Goal: Task Accomplishment & Management: Manage account settings

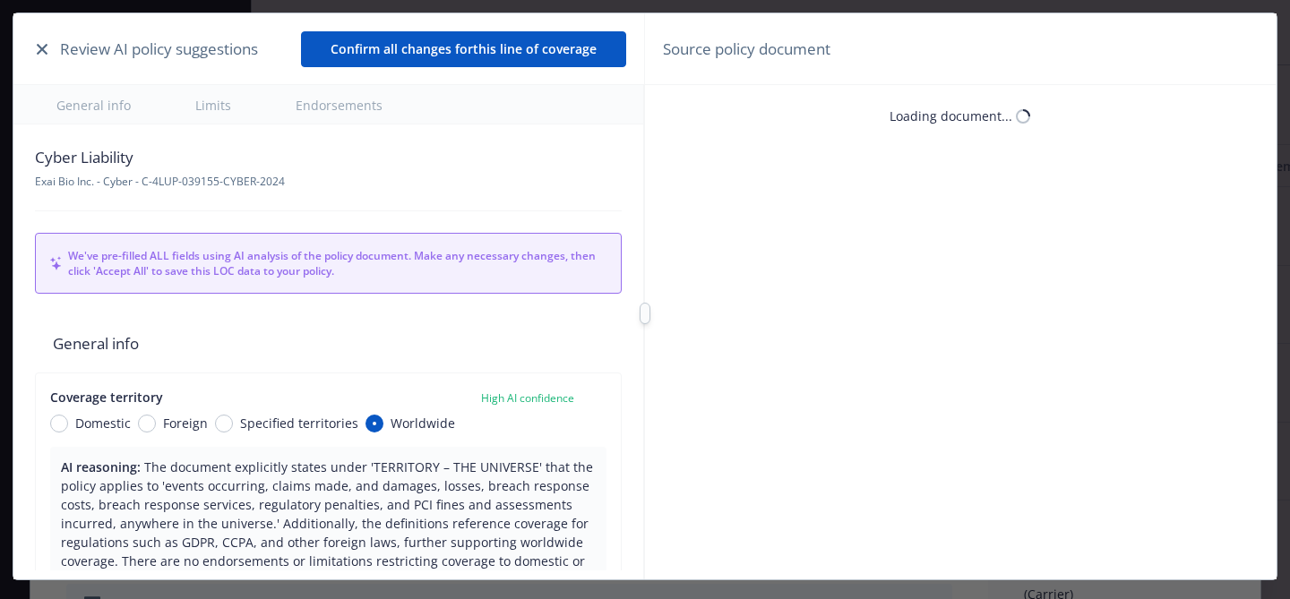
type textarea "x"
click at [35, 54] on button "button" at bounding box center [41, 49] width 21 height 21
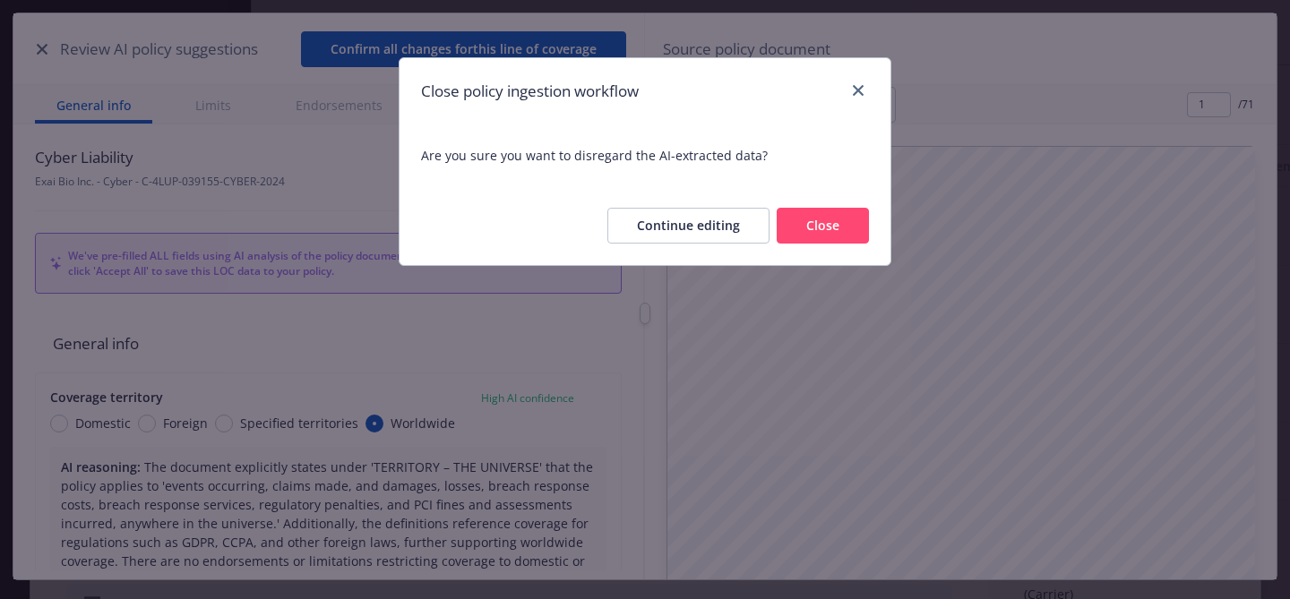
click at [780, 244] on div "Continue editing Close" at bounding box center [645, 225] width 491 height 79
click at [796, 231] on button "Close" at bounding box center [823, 226] width 92 height 36
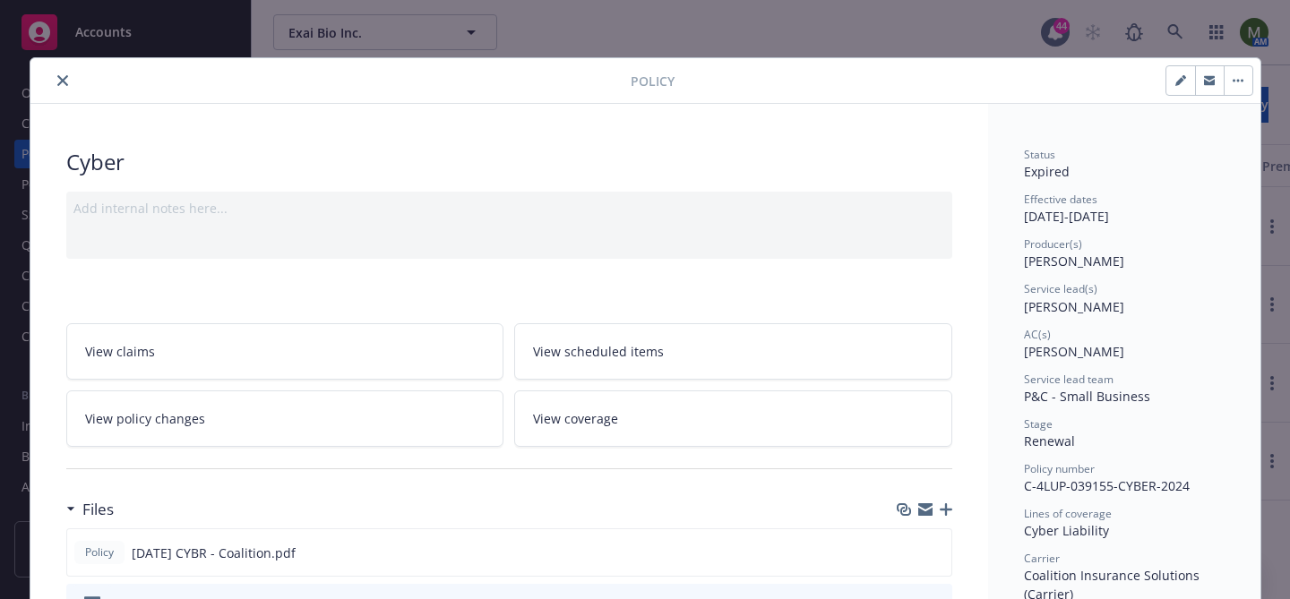
click at [56, 79] on button "close" at bounding box center [62, 80] width 21 height 21
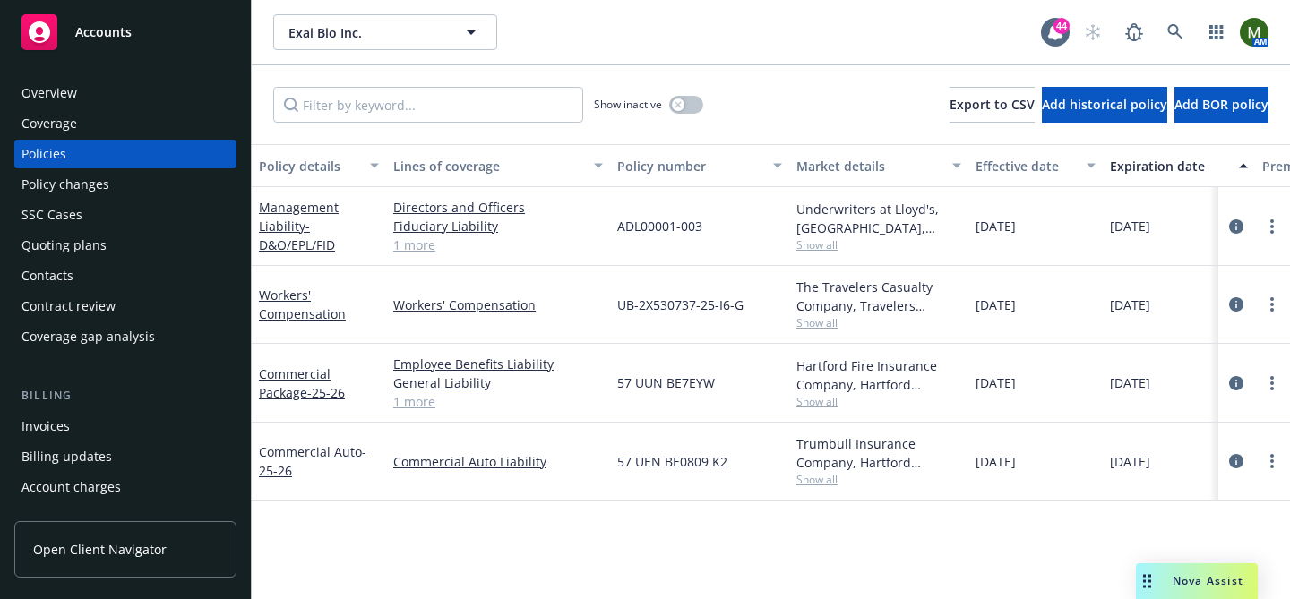
click at [146, 251] on div "Quoting plans" at bounding box center [125, 245] width 208 height 29
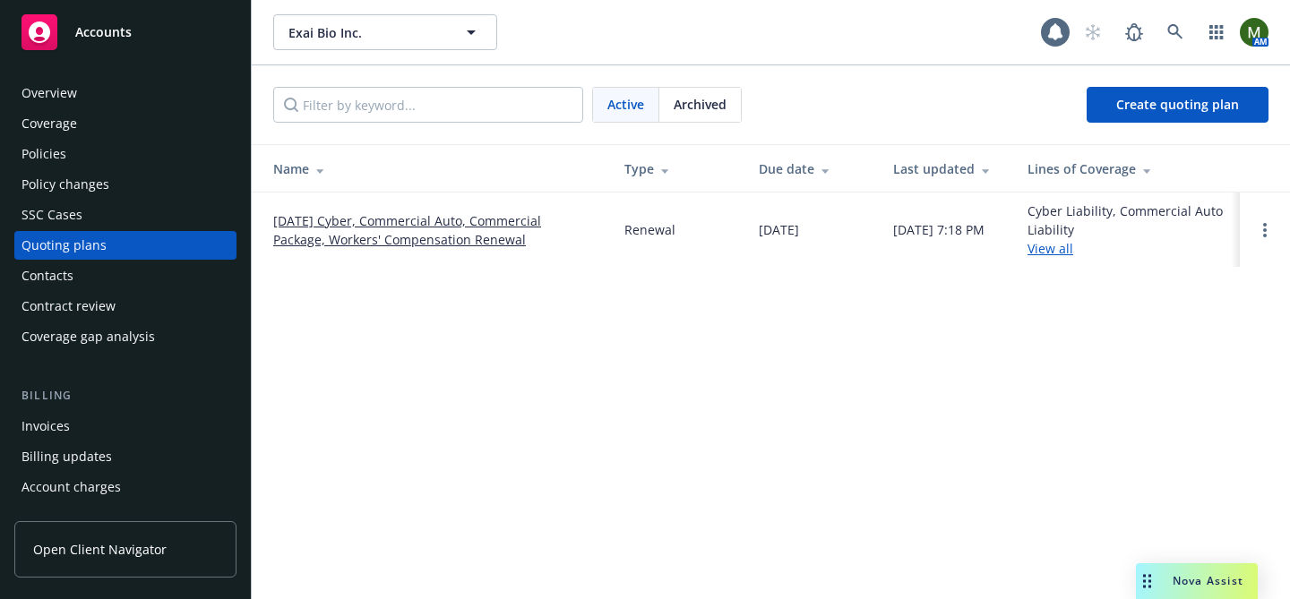
click at [326, 222] on link "09/23/25 Cyber, Commercial Auto, Commercial Package, Workers' Compensation Rene…" at bounding box center [434, 230] width 322 height 38
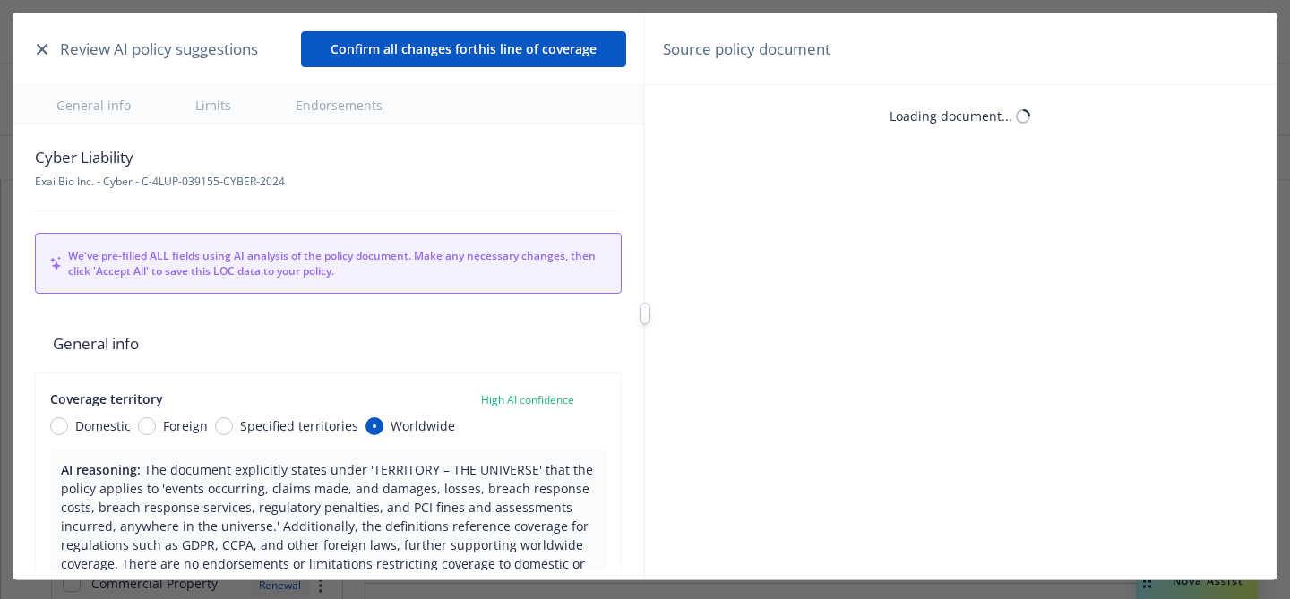
type textarea "x"
click at [46, 46] on icon "button" at bounding box center [42, 49] width 11 height 11
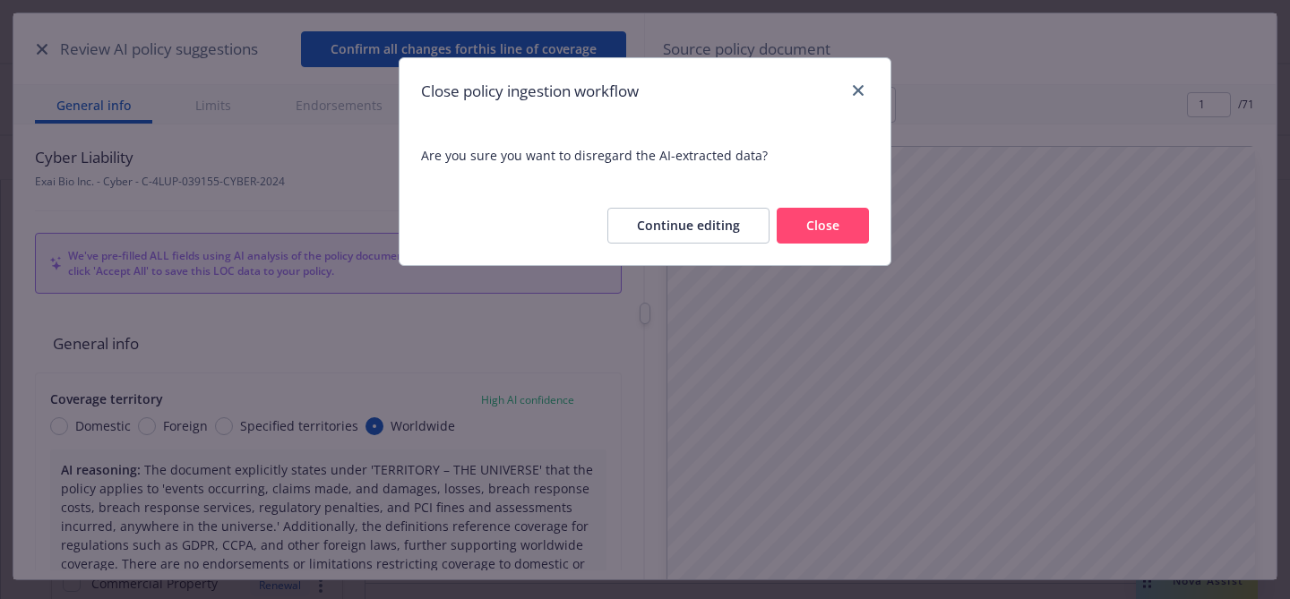
click at [811, 238] on button "Close" at bounding box center [823, 226] width 92 height 36
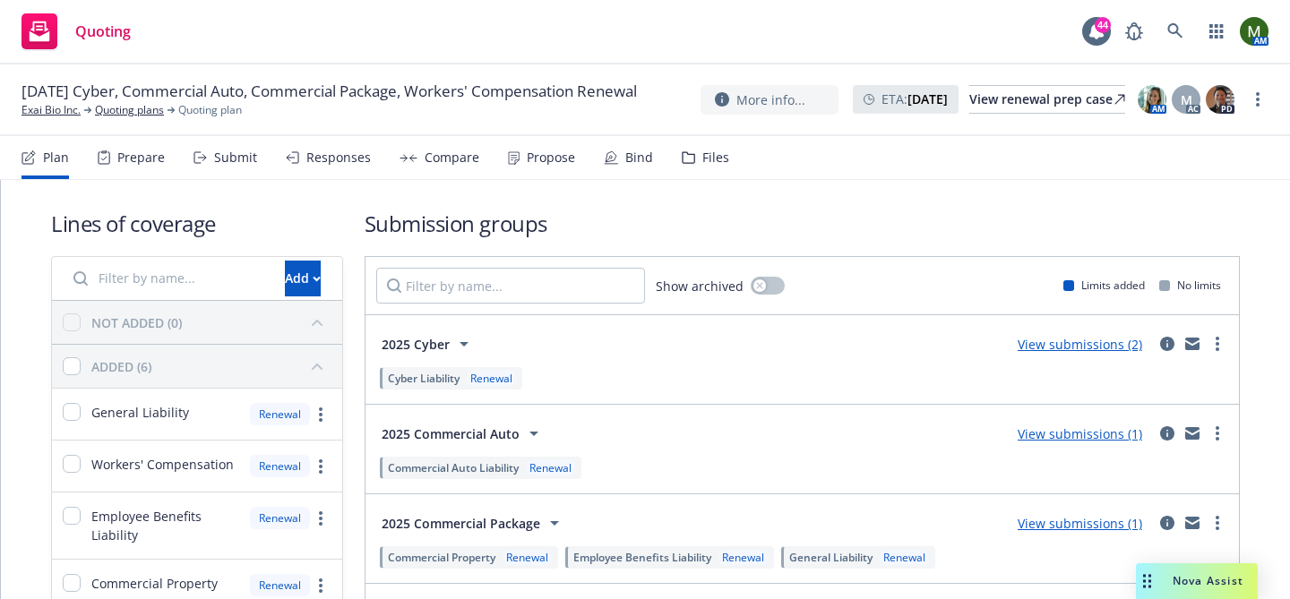
click at [625, 162] on div "Bind" at bounding box center [639, 157] width 28 height 14
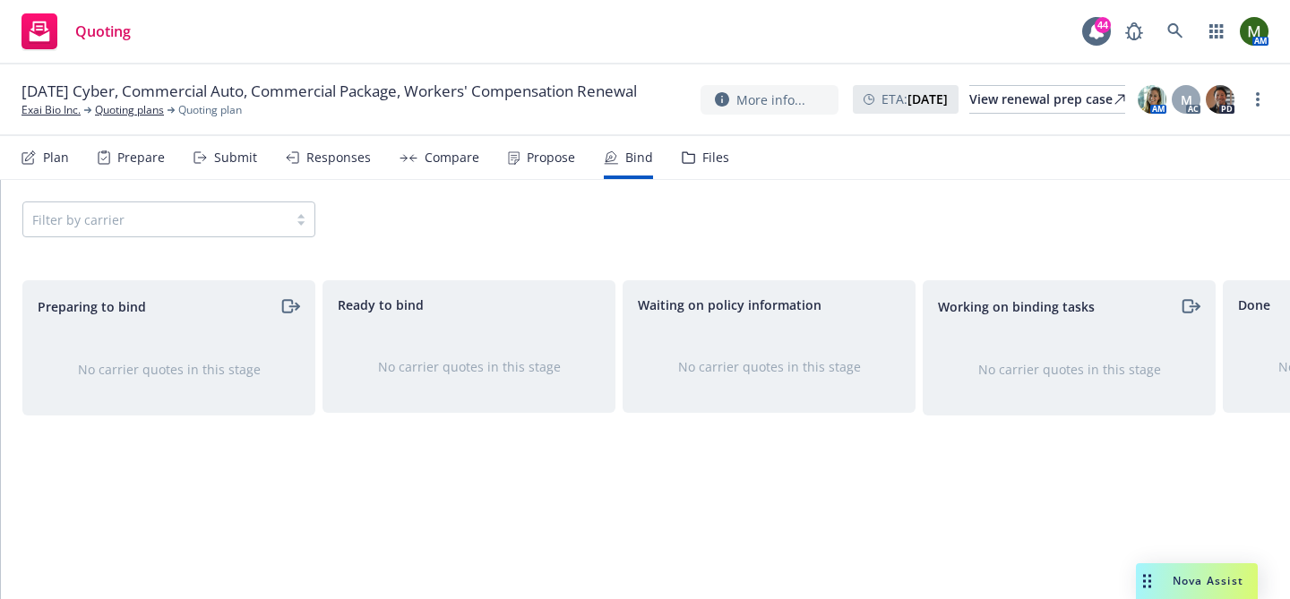
click at [527, 160] on div "Propose" at bounding box center [551, 157] width 48 height 14
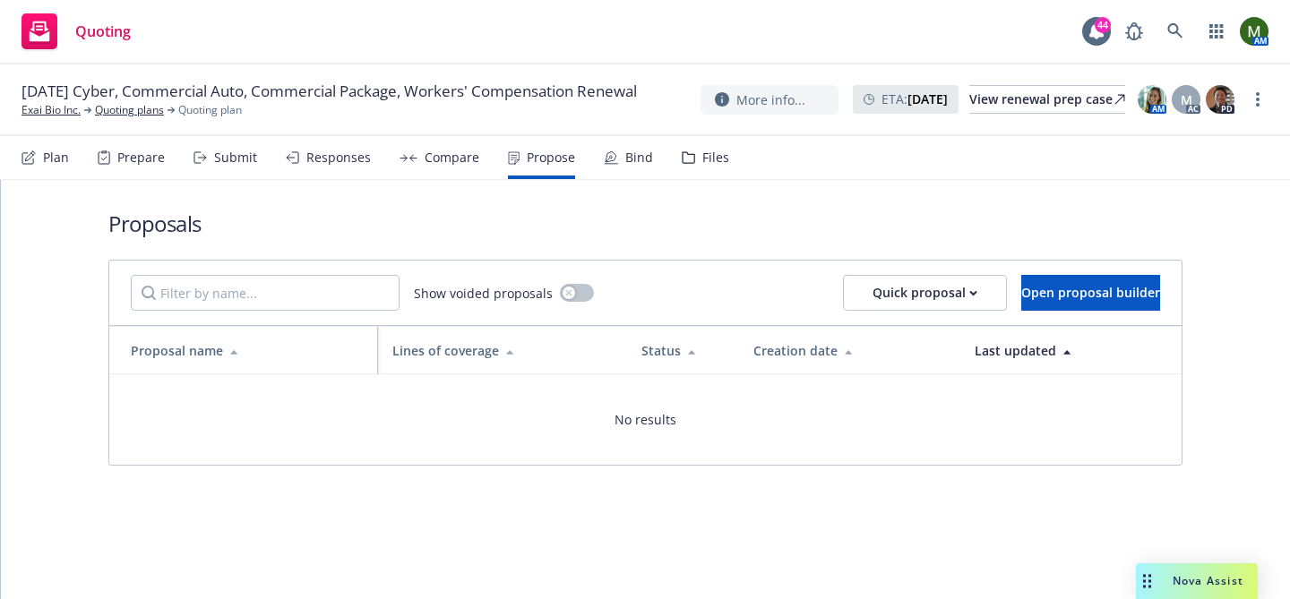
click at [380, 158] on div "Plan Prepare Submit Responses Compare Propose Bind Files" at bounding box center [375, 157] width 708 height 43
click at [150, 165] on div "Prepare" at bounding box center [140, 157] width 47 height 14
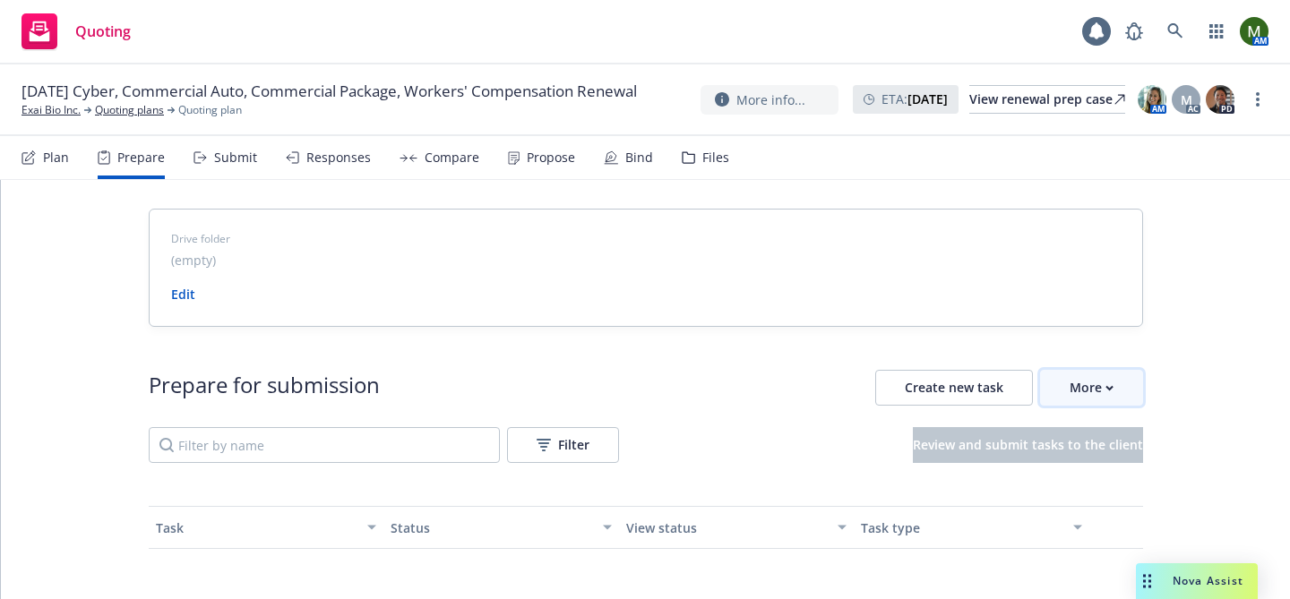
click at [1070, 394] on div "More" at bounding box center [1092, 388] width 44 height 34
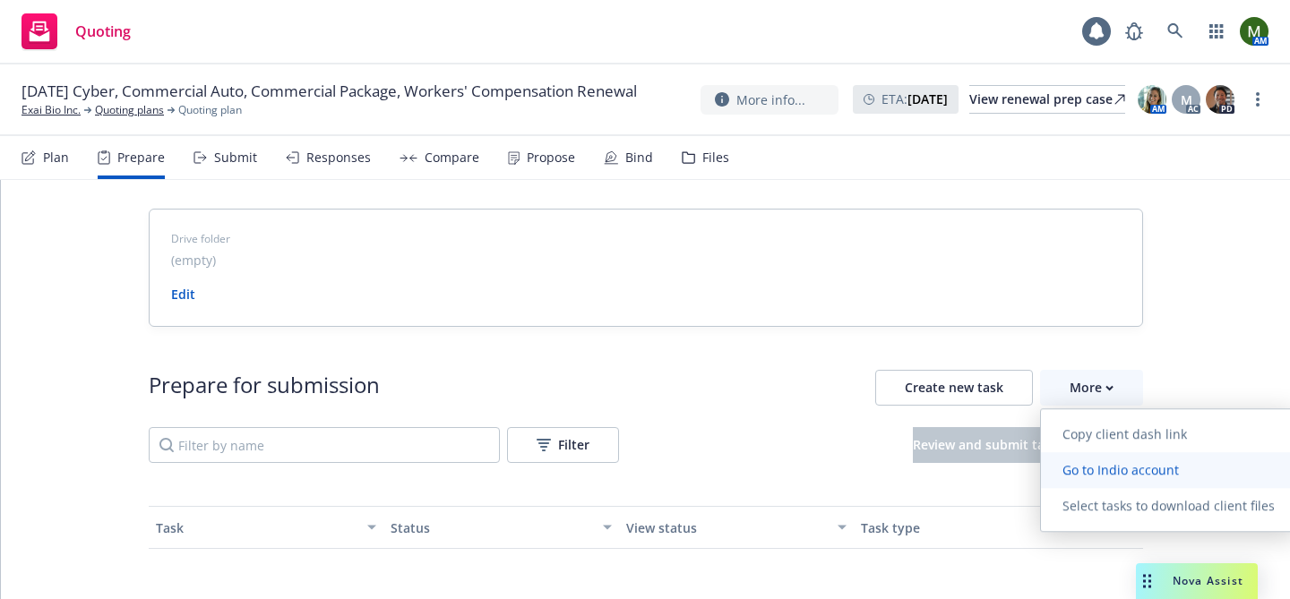
click at [1080, 475] on span "Go to Indio account" at bounding box center [1120, 469] width 159 height 17
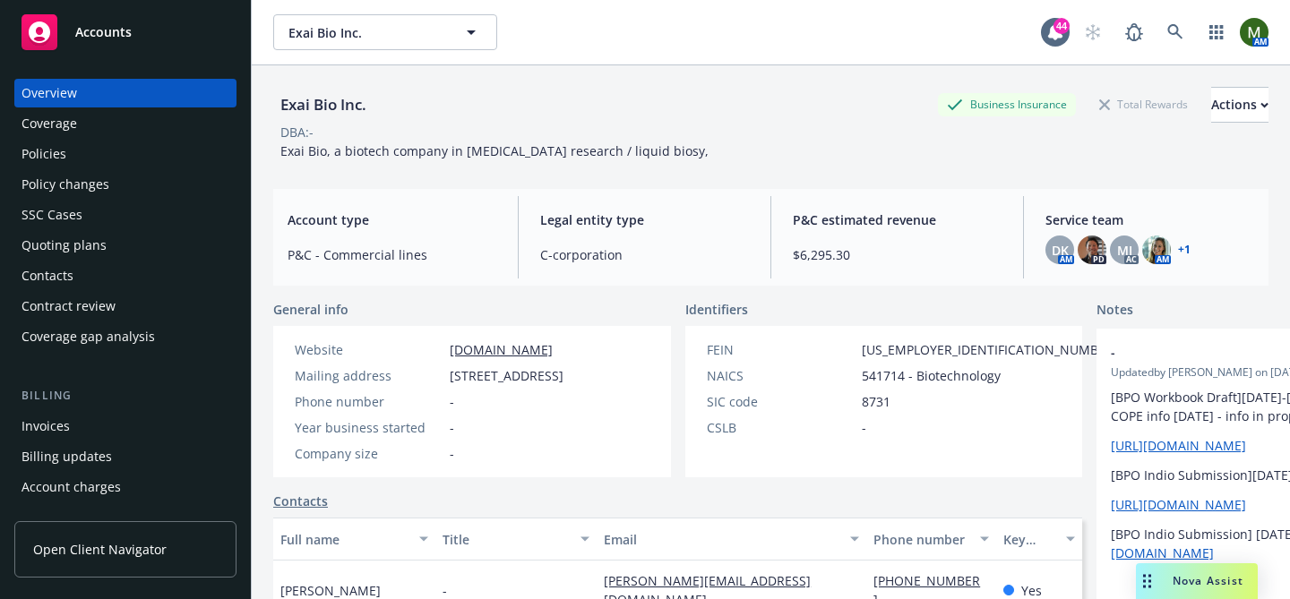
click at [159, 150] on div "Policies" at bounding box center [125, 154] width 208 height 29
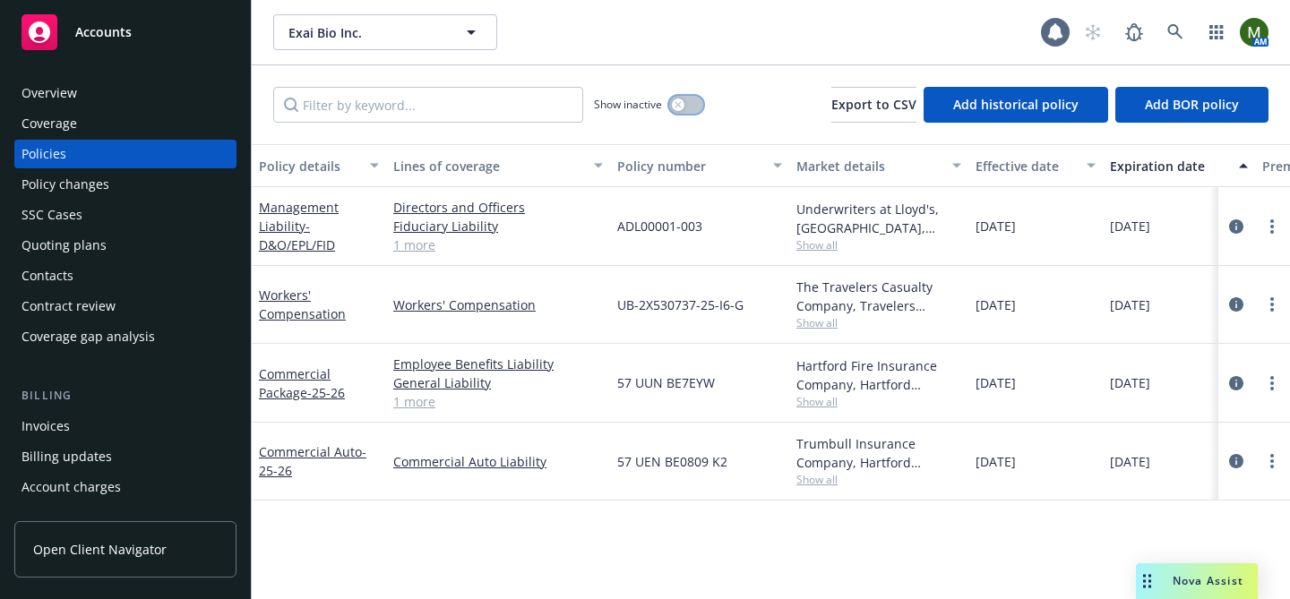
click at [687, 103] on button "button" at bounding box center [686, 105] width 34 height 18
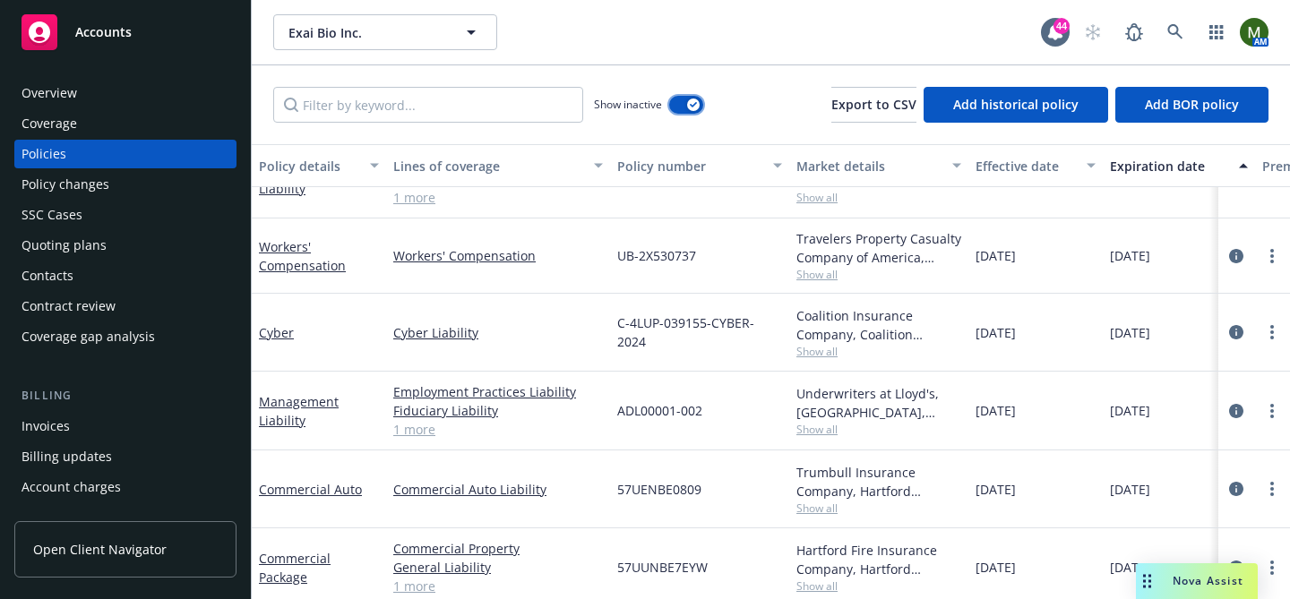
scroll to position [761, 0]
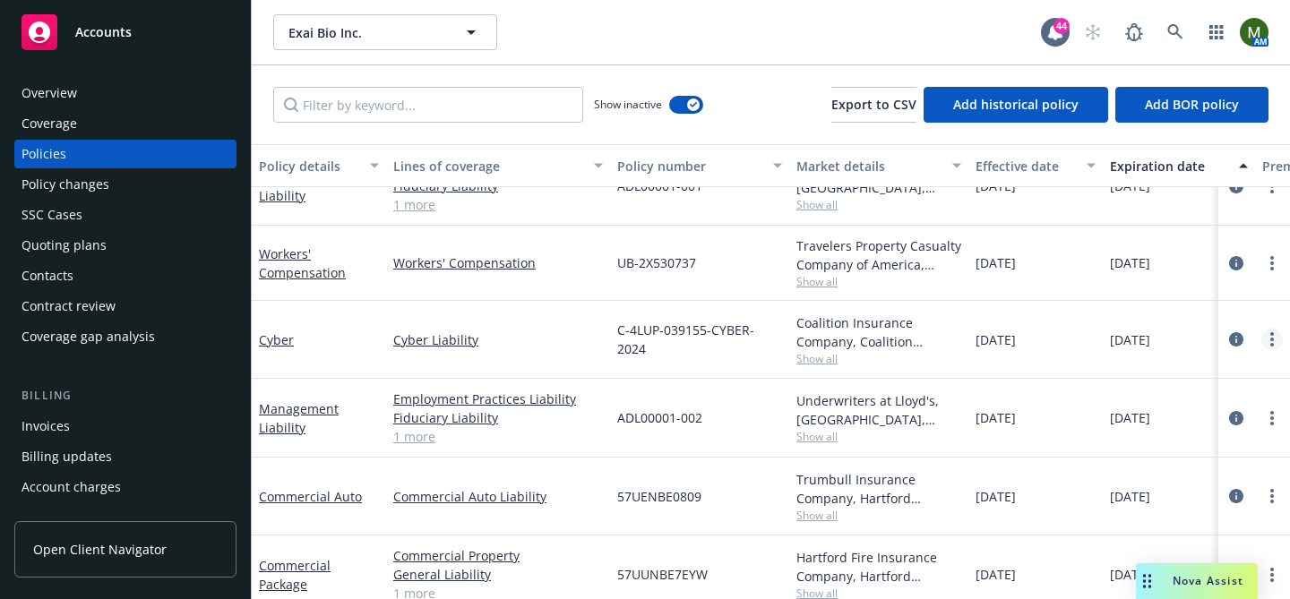
click at [1266, 344] on link "more" at bounding box center [1271, 339] width 21 height 21
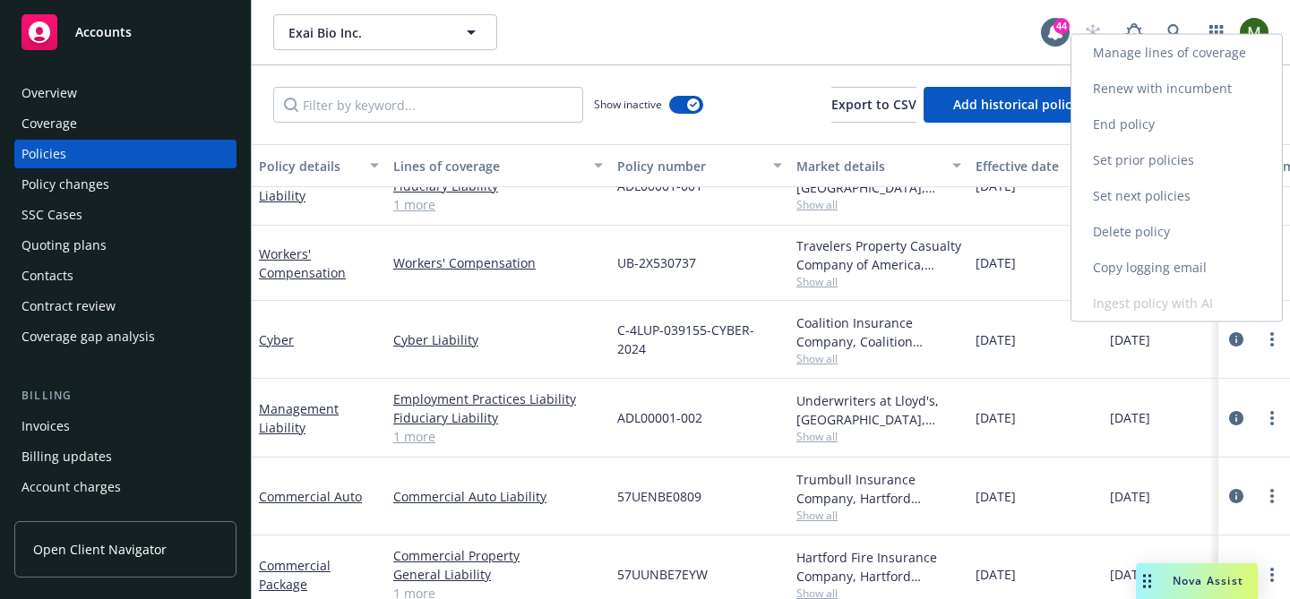
click at [1168, 88] on link "Renew with incumbent" at bounding box center [1176, 89] width 211 height 36
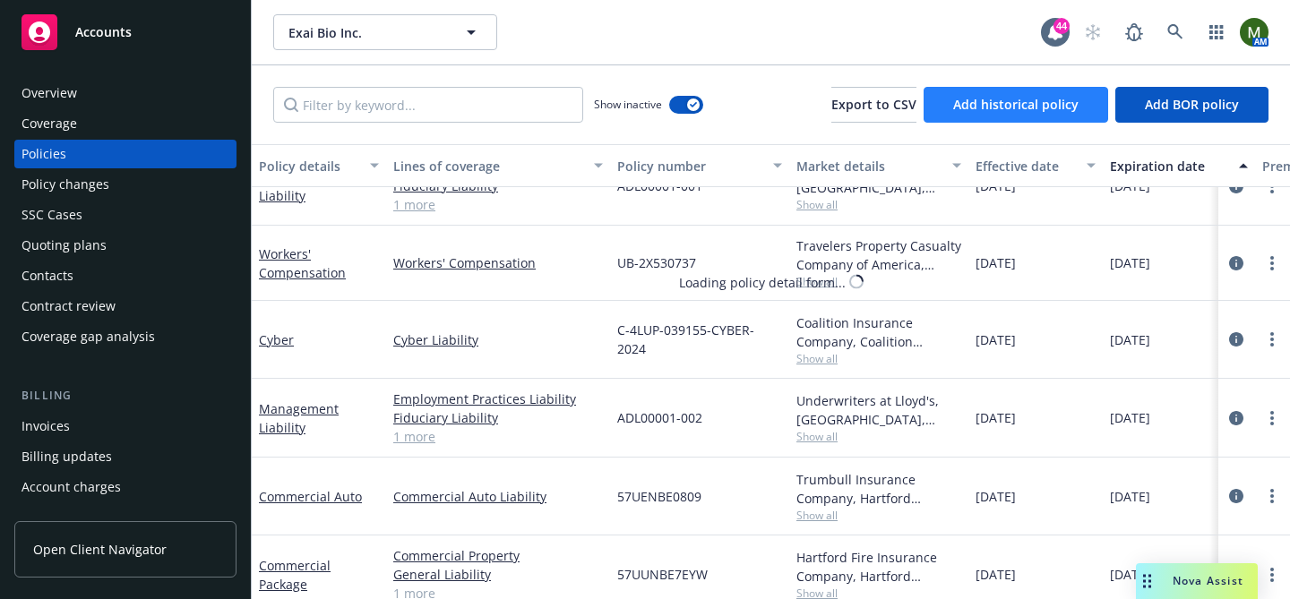
select select "12"
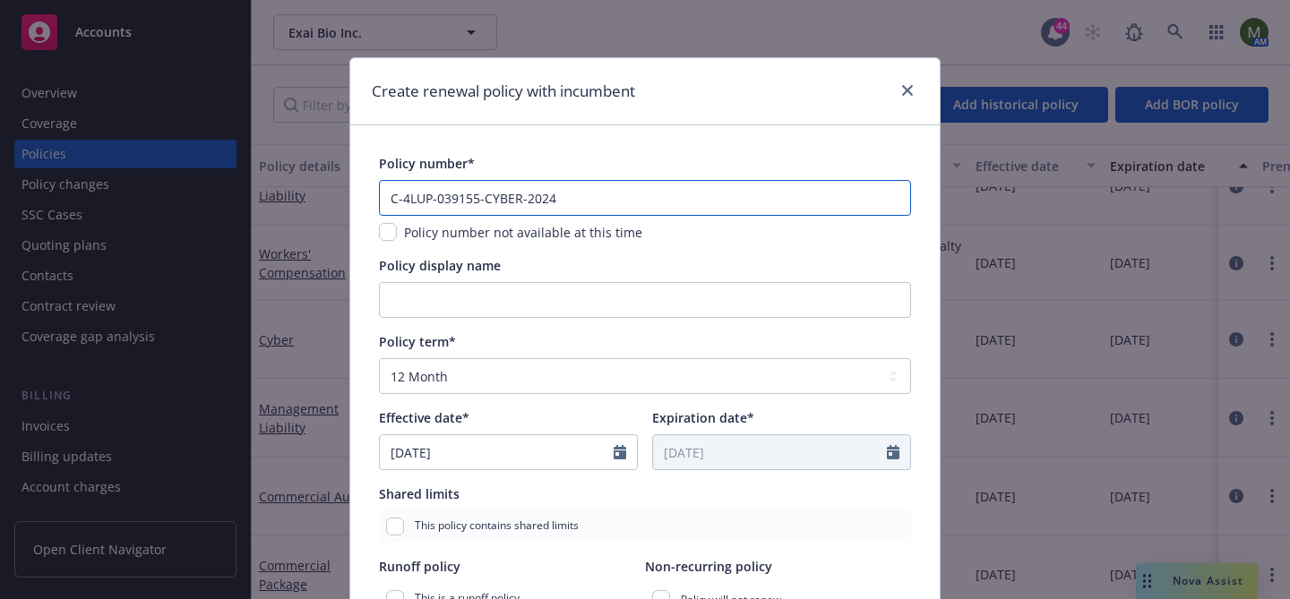
click at [635, 203] on input "C-4LUP-039155-CYBER-2024" at bounding box center [645, 198] width 532 height 36
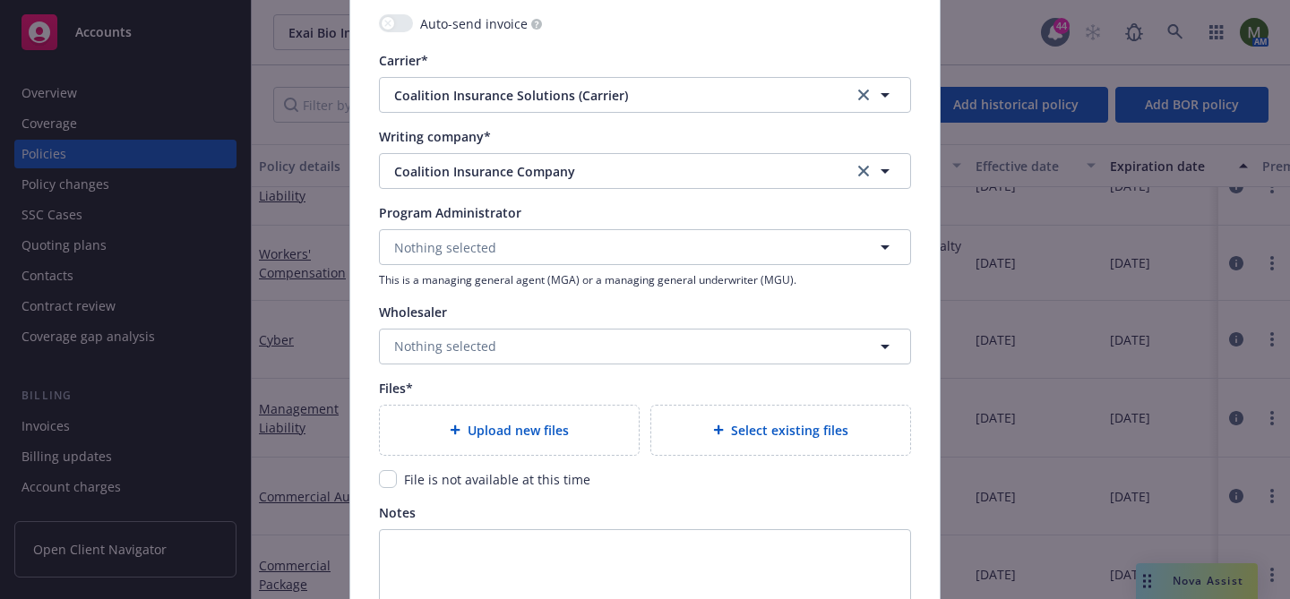
scroll to position [2016, 0]
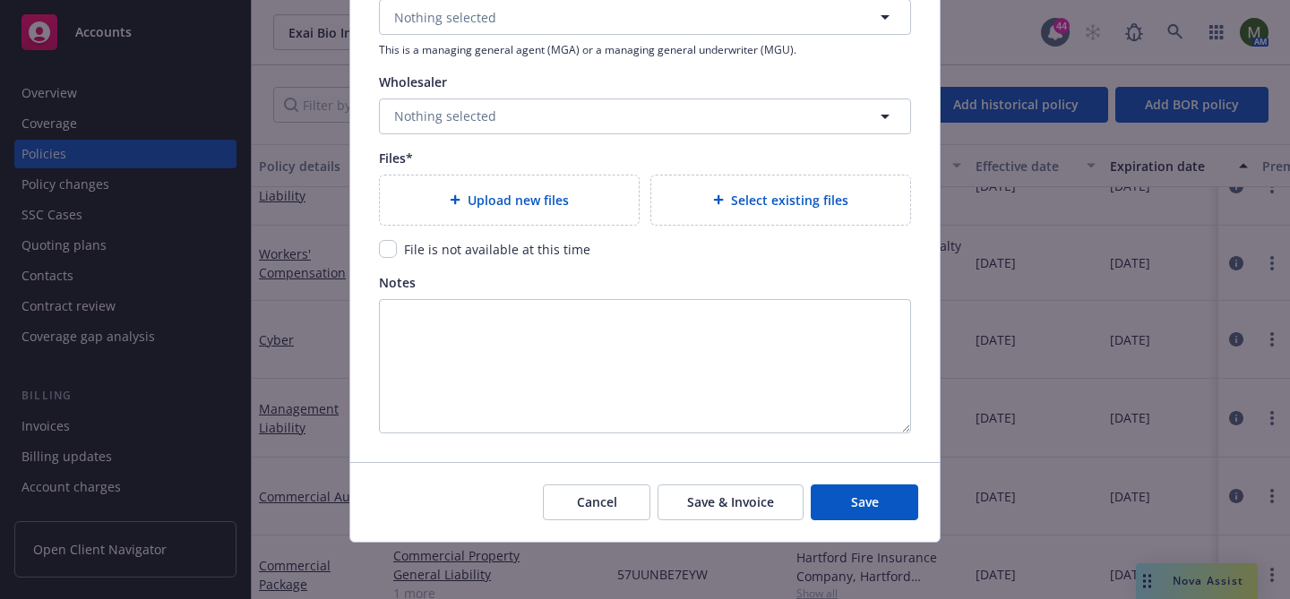
type input "C-4LUP-039155-CYBER-2025"
click at [882, 587] on div "Create renewal policy with incumbent Policy number* C-4LUP-039155-CYBER-2025 Po…" at bounding box center [645, 299] width 1290 height 599
click at [860, 504] on span "Save" at bounding box center [865, 502] width 28 height 17
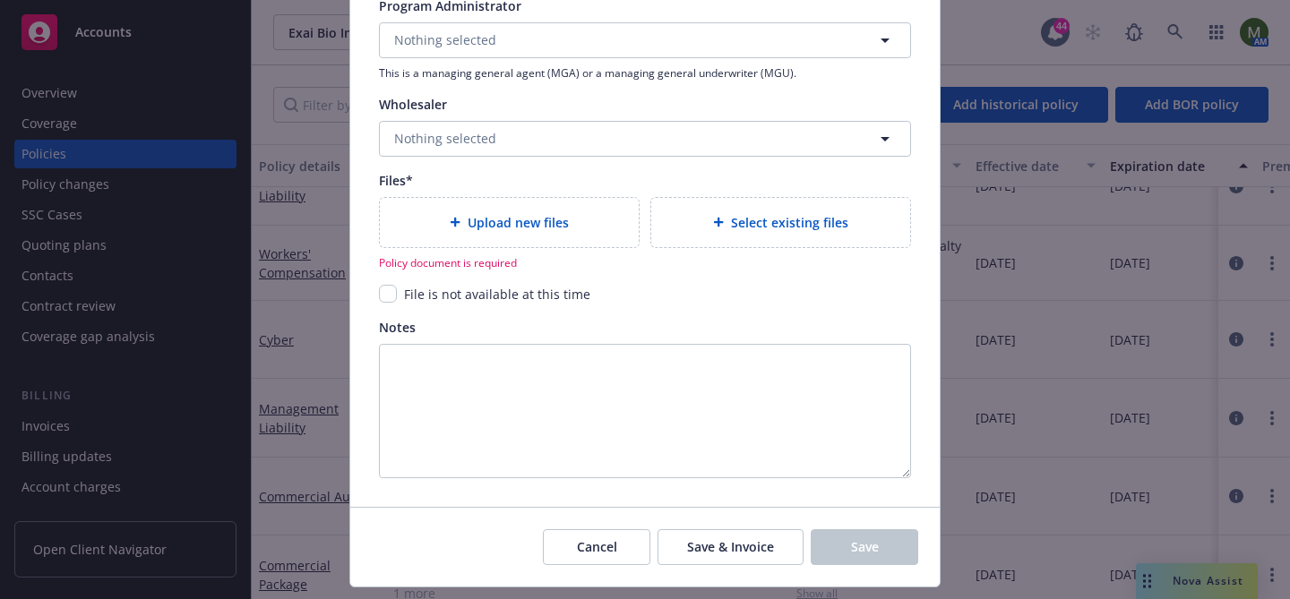
scroll to position [2038, 0]
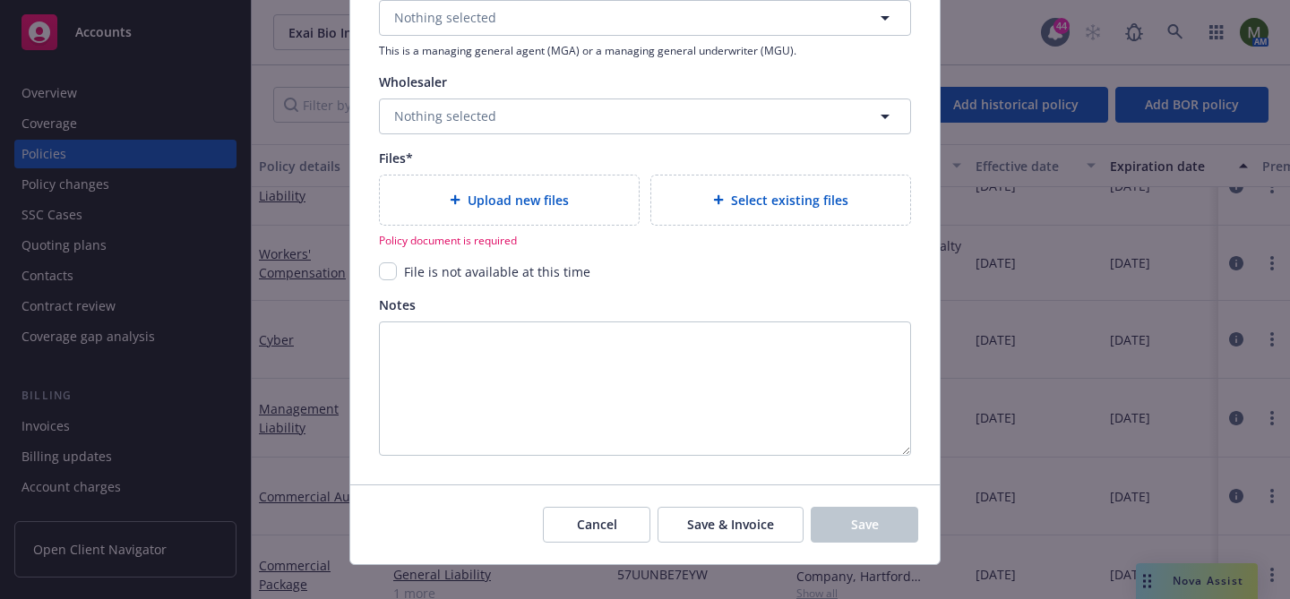
click at [402, 267] on div "File is not available at this time" at bounding box center [495, 271] width 197 height 19
click at [381, 274] on input "checkbox" at bounding box center [388, 271] width 18 height 18
checkbox input "true"
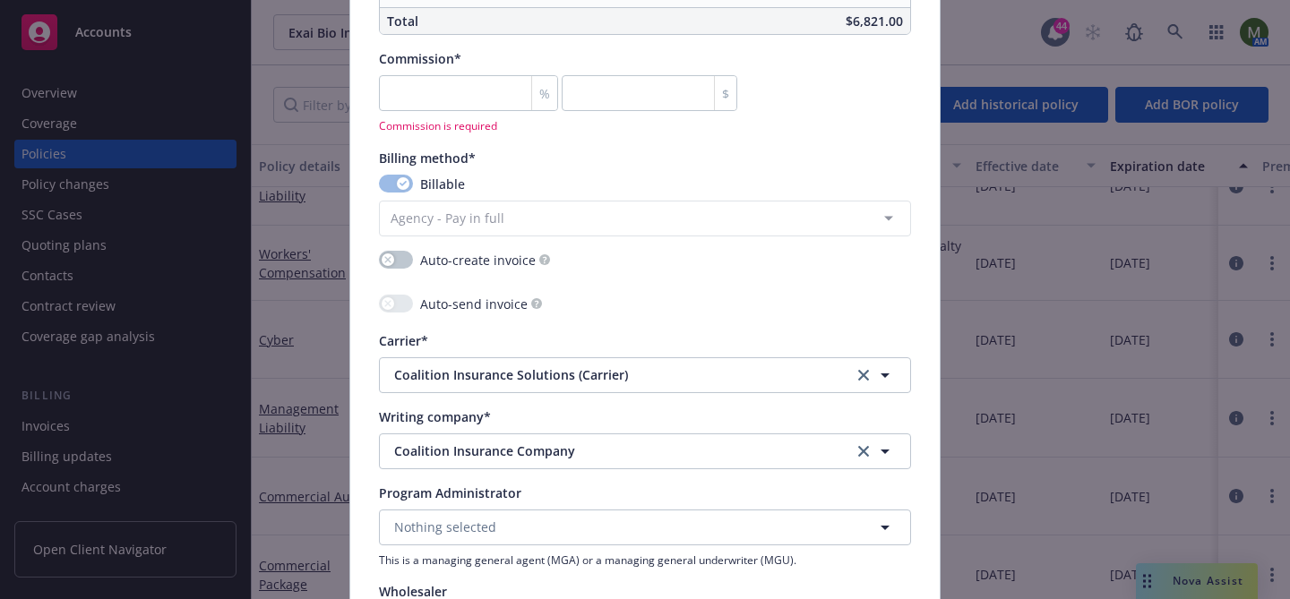
scroll to position [1219, 0]
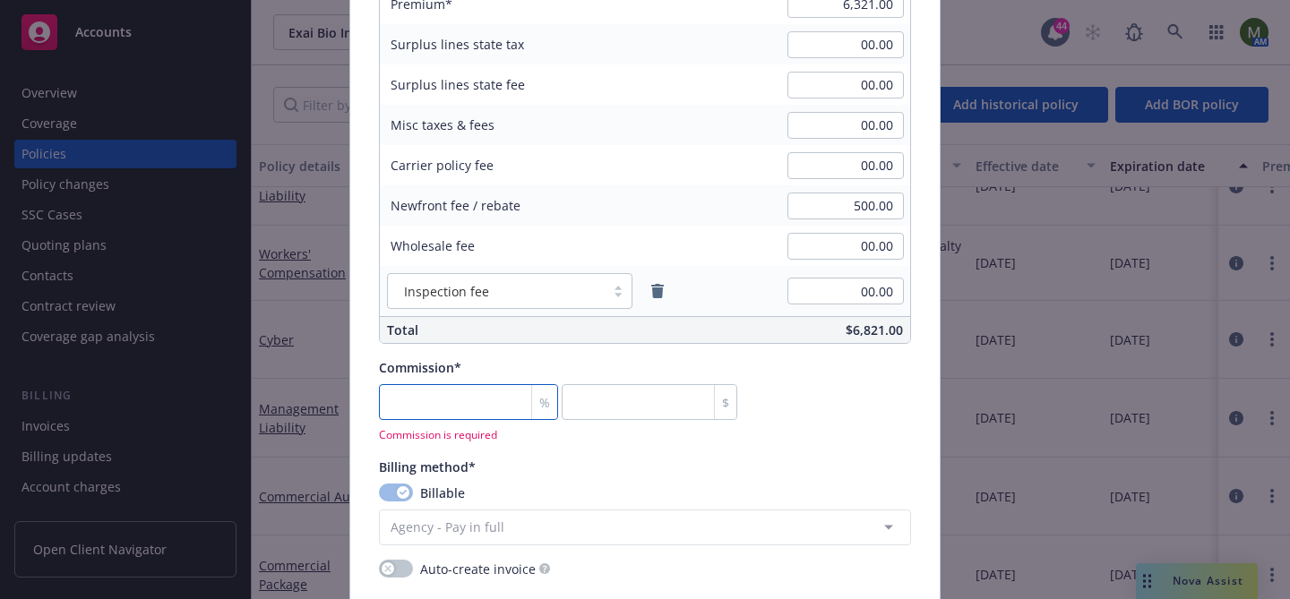
click at [487, 392] on input "number" at bounding box center [468, 402] width 179 height 36
type input "1"
type input "63.21"
type input "15"
type input "948.15"
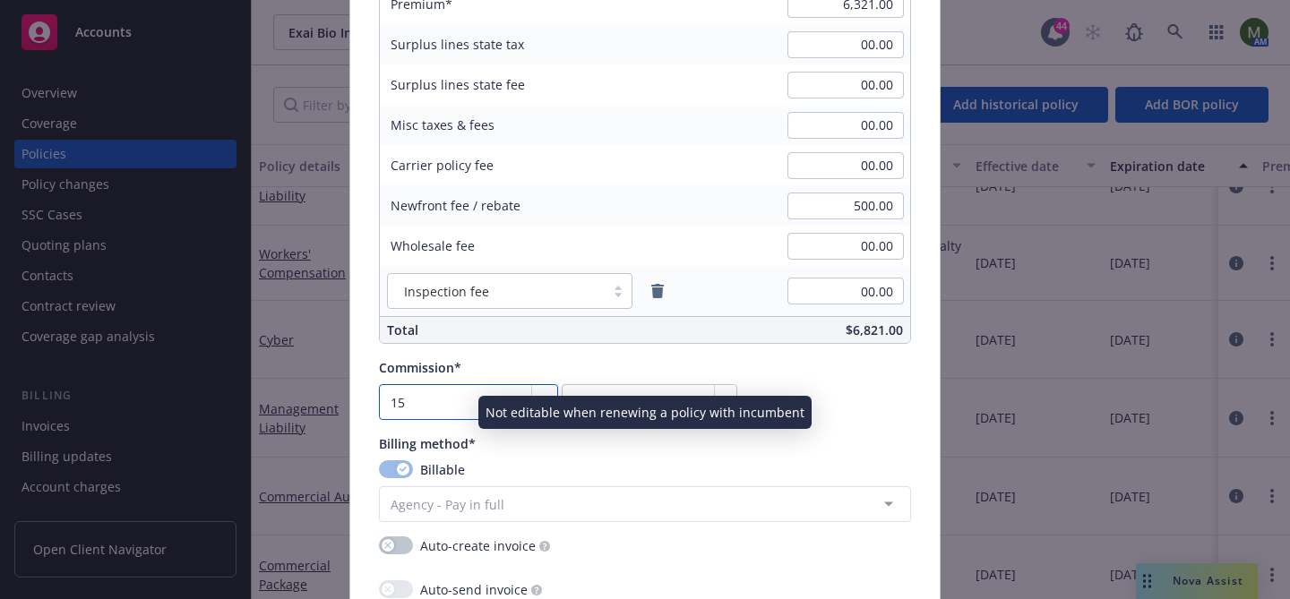
type input "15"
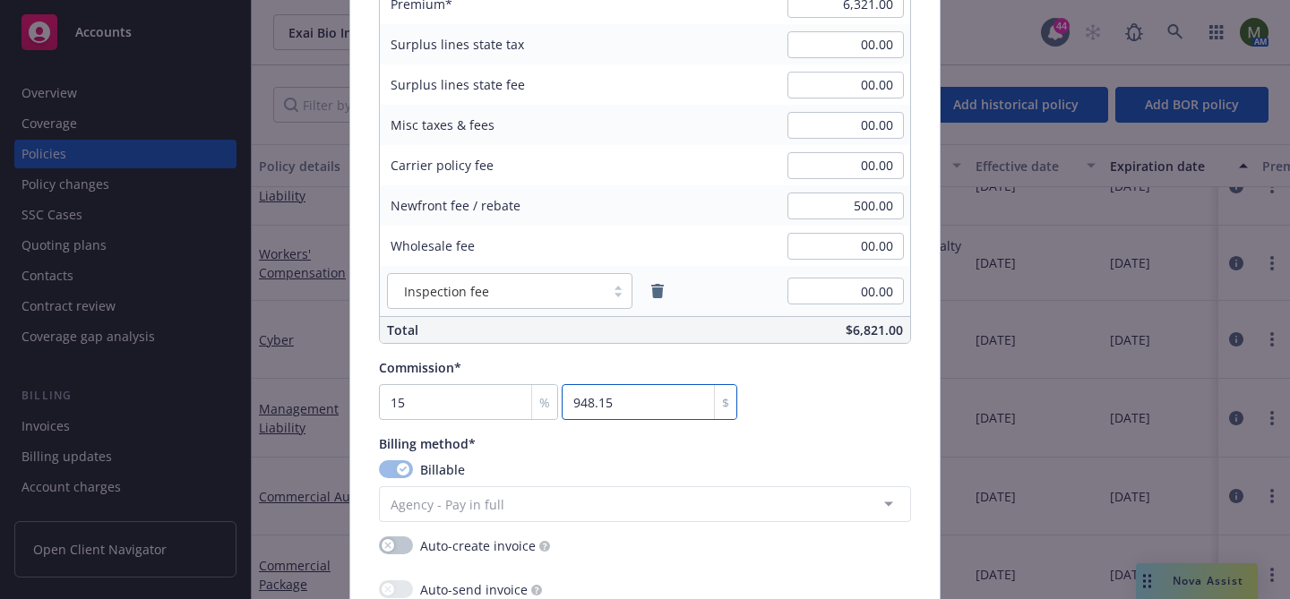
click at [861, 384] on div "Commission* 15 % 948.15 $" at bounding box center [645, 389] width 532 height 62
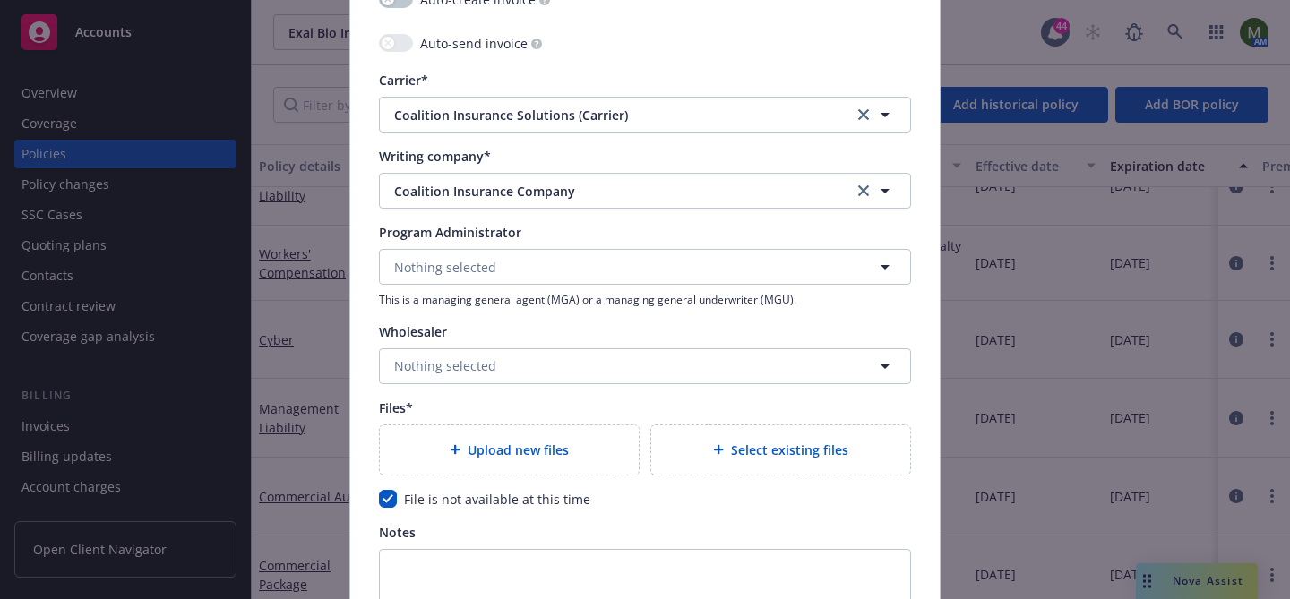
scroll to position [2016, 0]
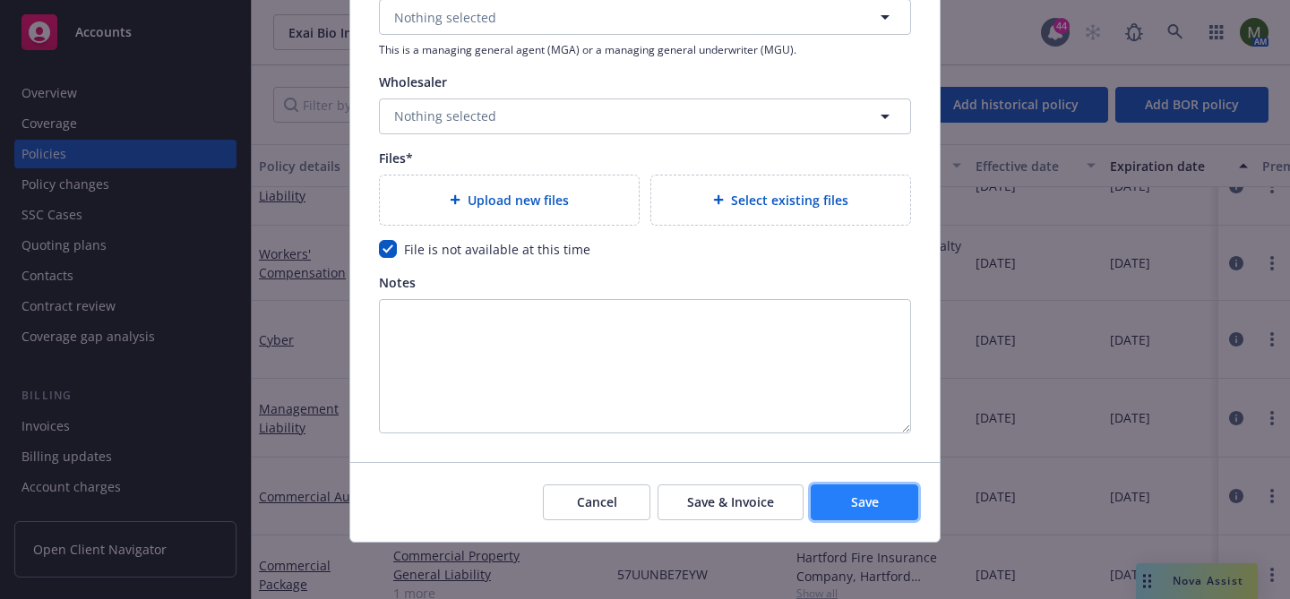
click at [856, 510] on span "Save" at bounding box center [865, 502] width 28 height 17
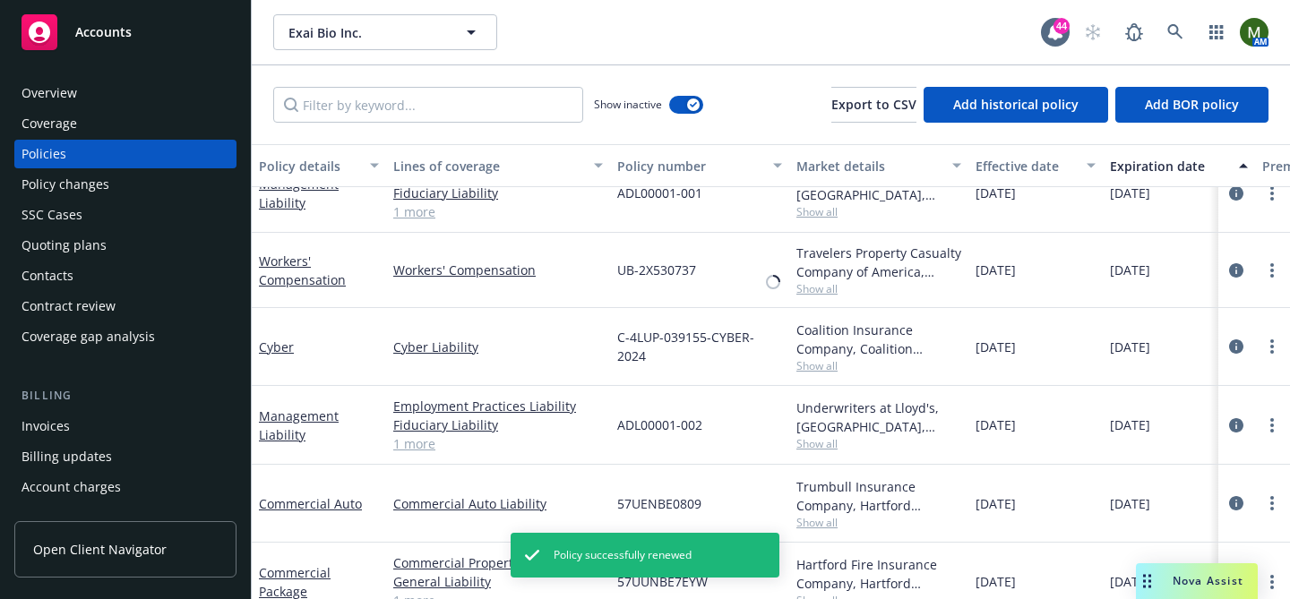
scroll to position [685, 0]
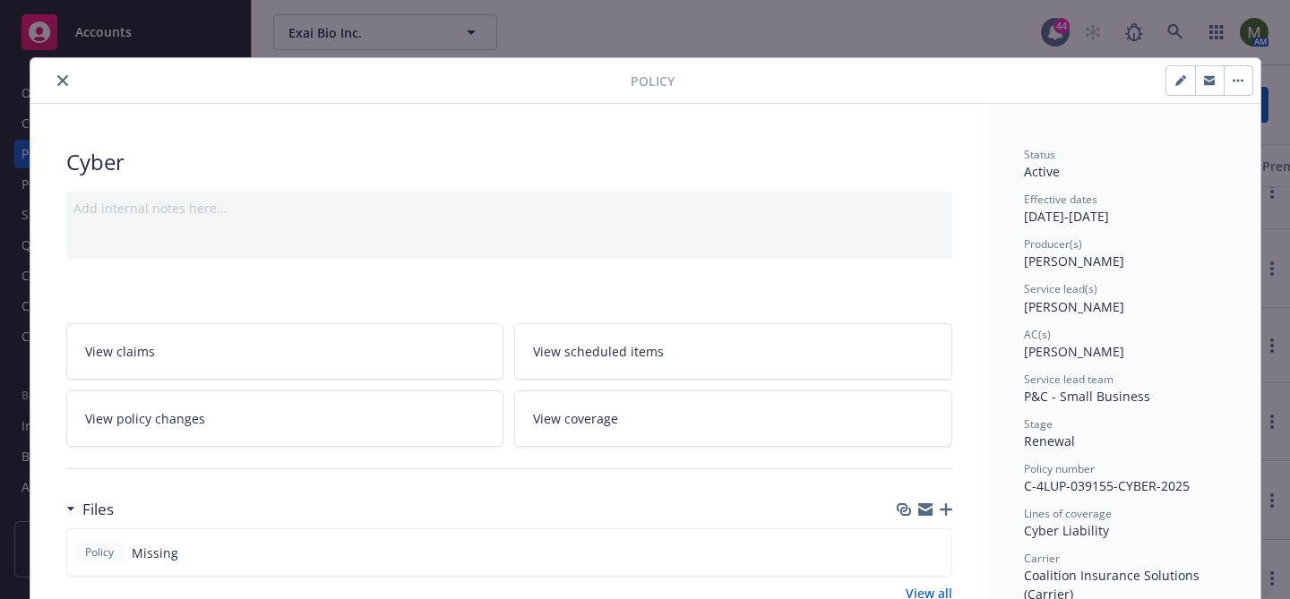
click at [64, 79] on icon "close" at bounding box center [62, 80] width 11 height 11
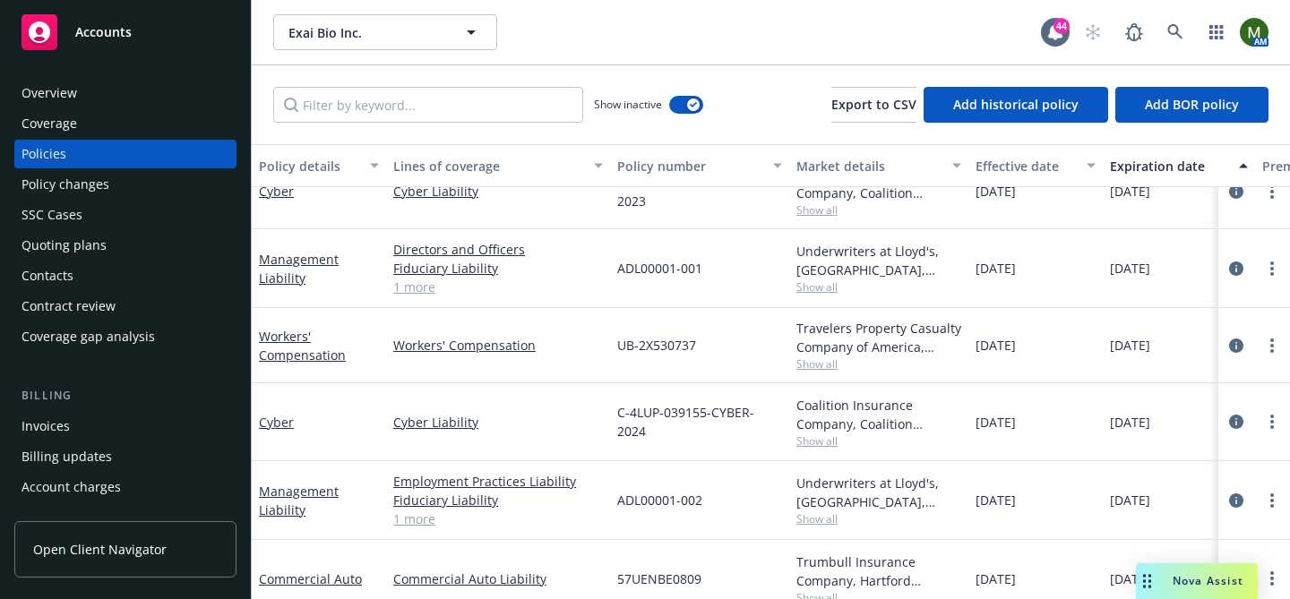
click at [26, 263] on div "Contacts" at bounding box center [47, 276] width 52 height 29
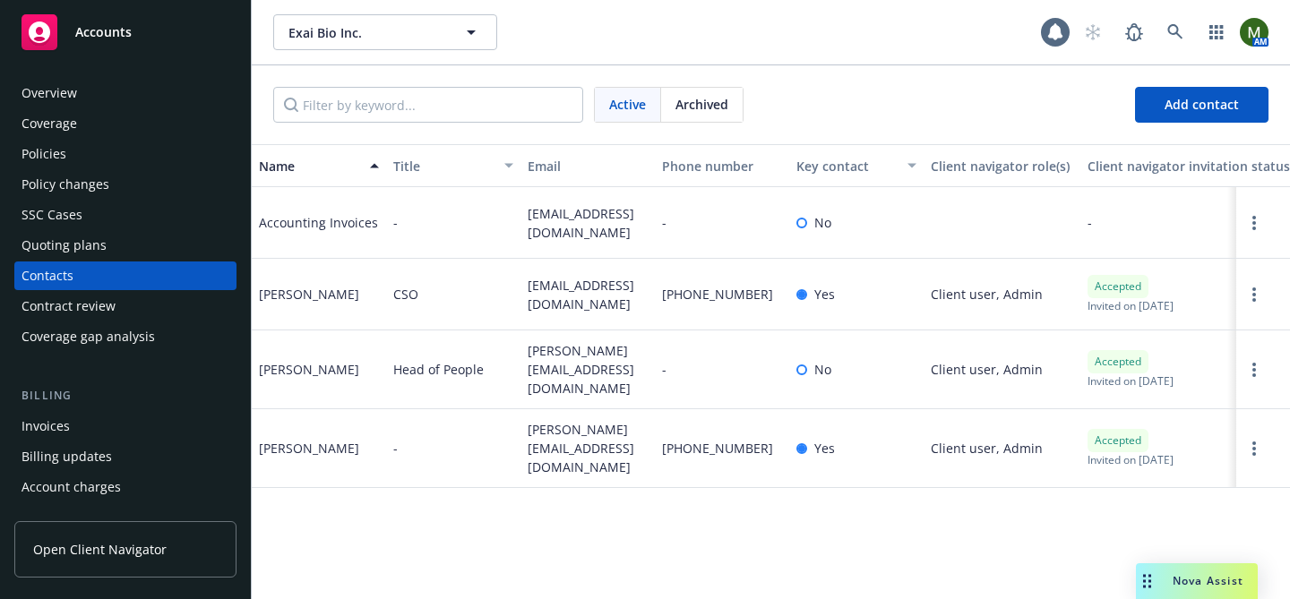
click at [590, 450] on span "michaeln@exai.bio" at bounding box center [588, 448] width 120 height 56
click at [317, 443] on div "Michael Nall" at bounding box center [309, 448] width 100 height 19
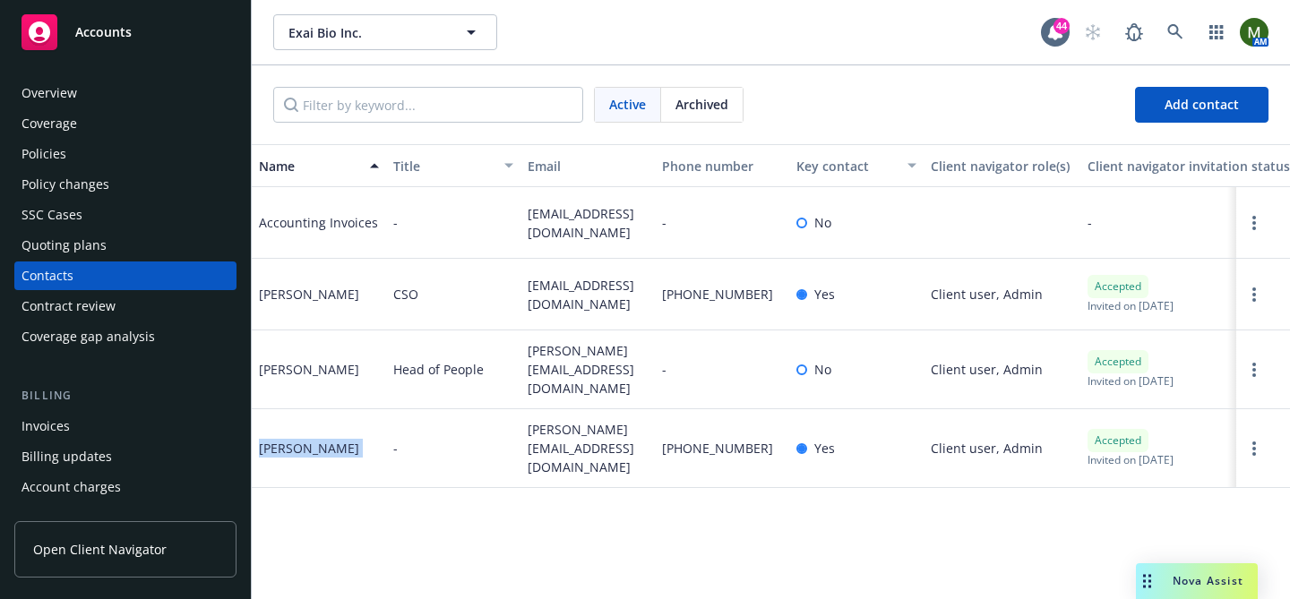
click at [317, 443] on div "Michael Nall" at bounding box center [309, 448] width 100 height 19
copy div "Michael Nall"
click at [569, 443] on span "michaeln@exai.bio" at bounding box center [588, 448] width 120 height 56
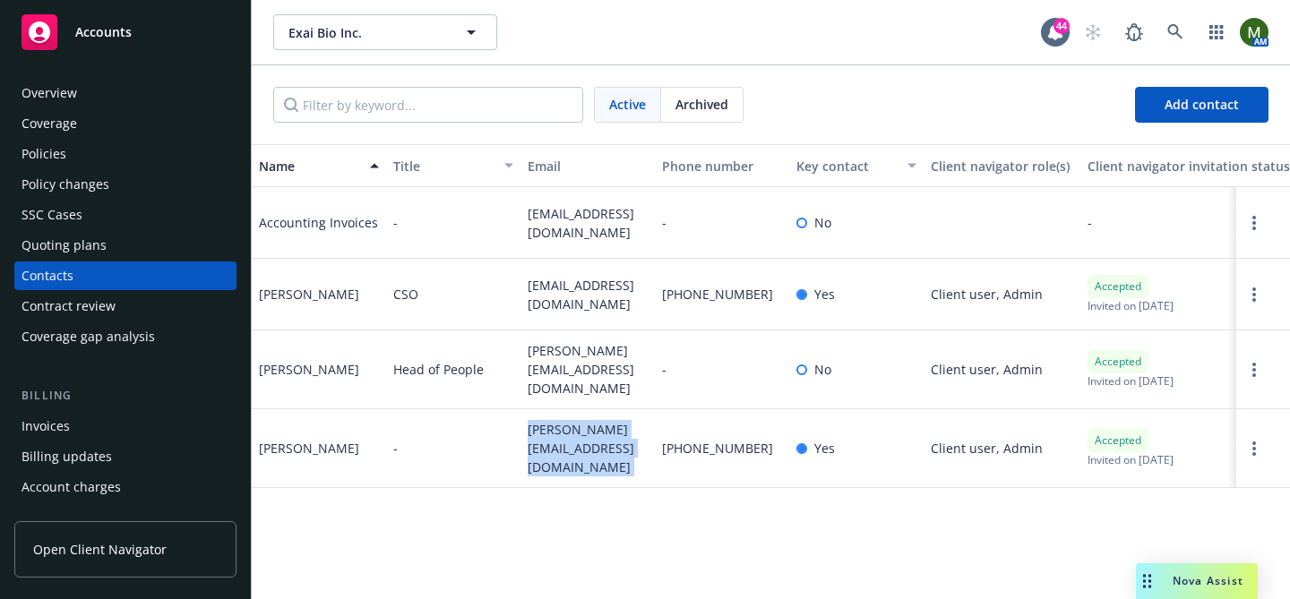
click at [569, 443] on span "michaeln@exai.bio" at bounding box center [588, 448] width 120 height 56
copy span "michaeln@exai.bio"
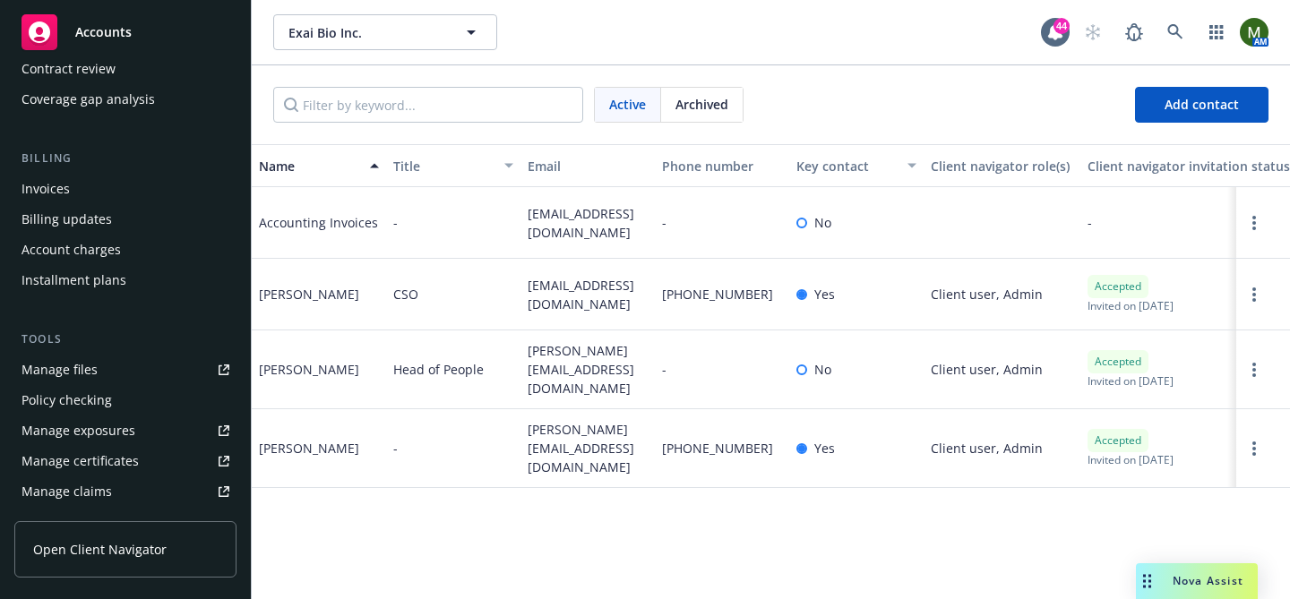
scroll to position [240, 0]
click at [82, 370] on div "Manage files" at bounding box center [59, 367] width 76 height 29
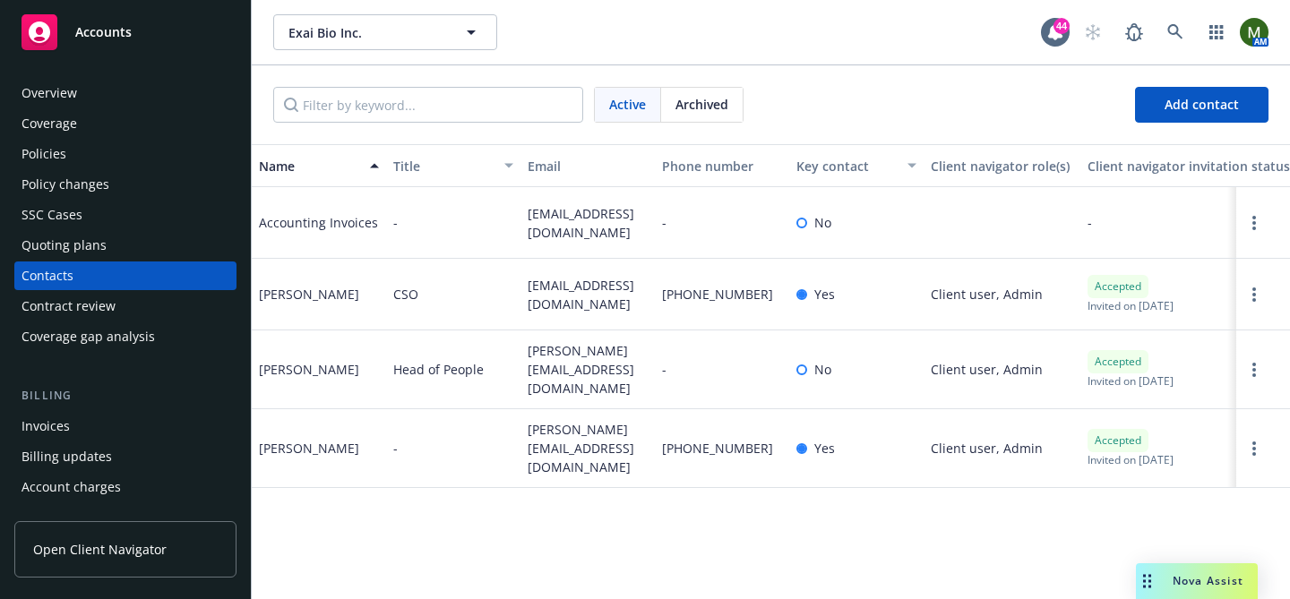
click at [99, 148] on div "Policies" at bounding box center [125, 154] width 208 height 29
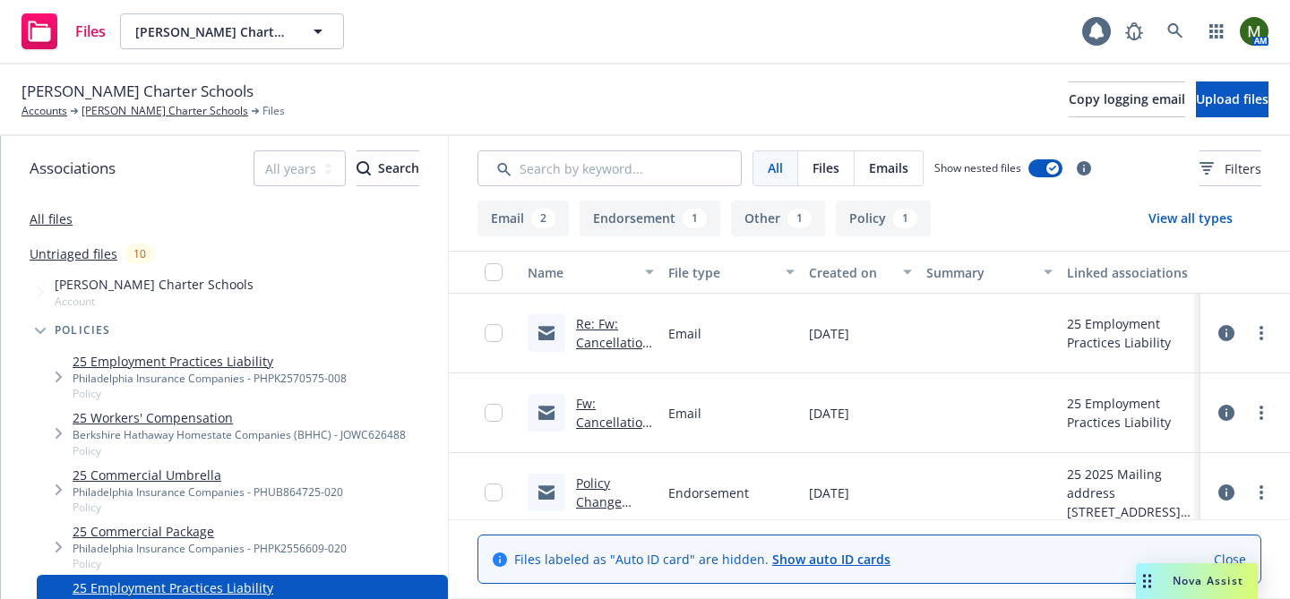
scroll to position [172, 0]
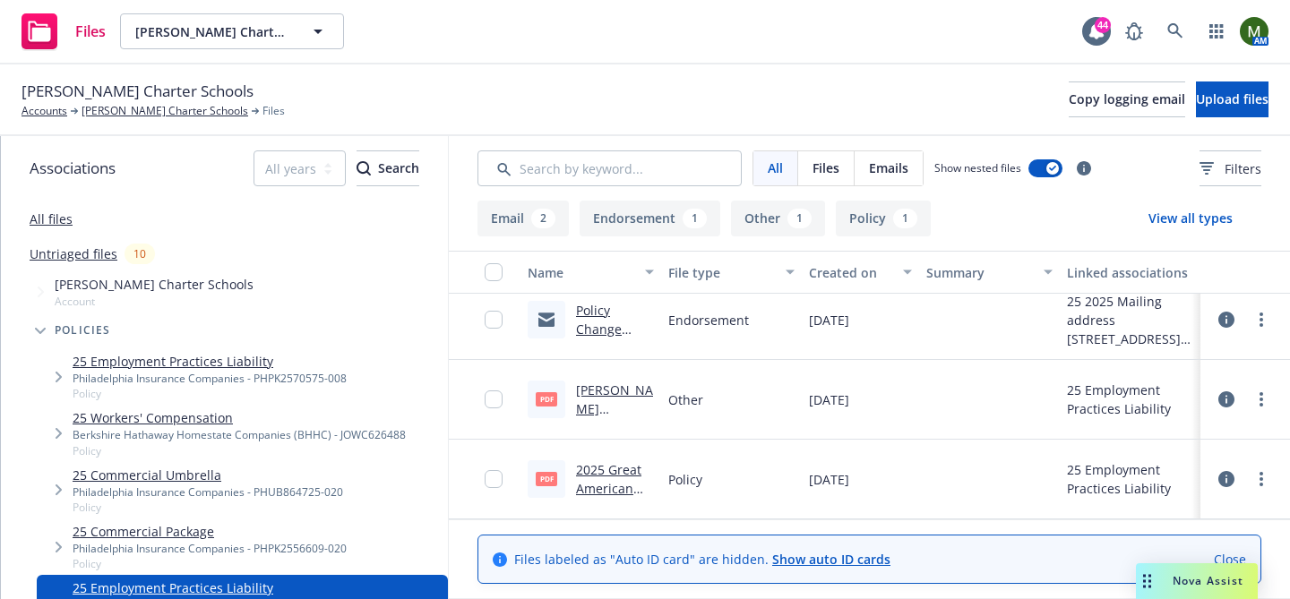
click at [602, 326] on link "Policy Change Confirmation 2025 Employment Practices Liability - Mailing addres…" at bounding box center [615, 423] width 78 height 243
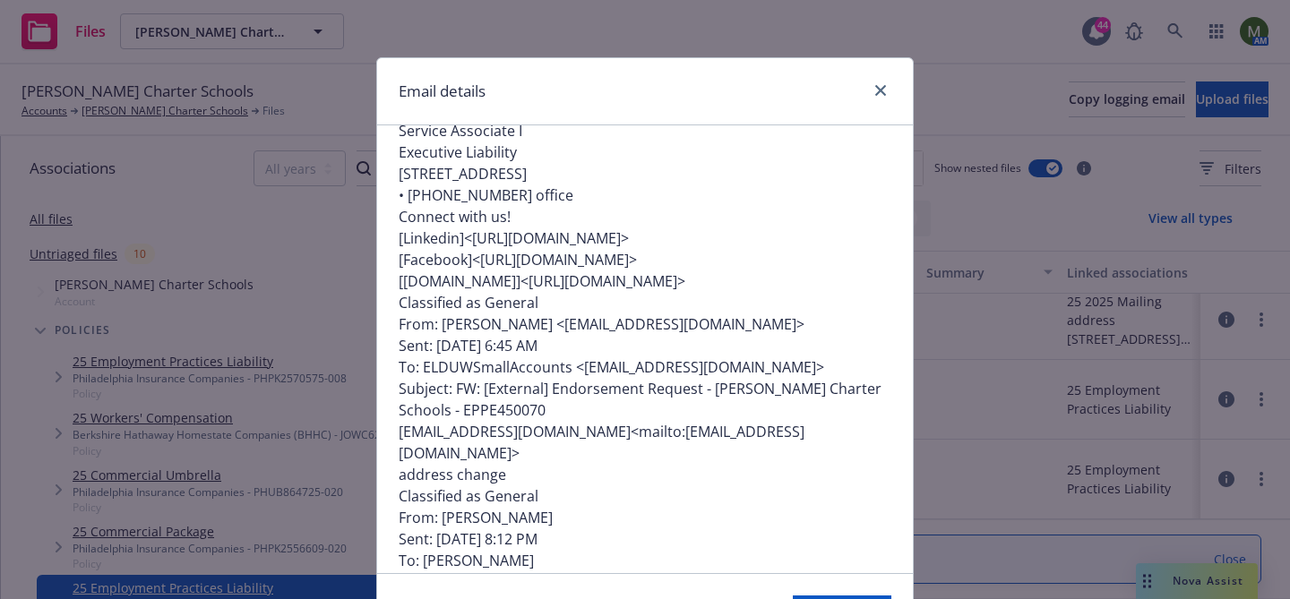
scroll to position [287, 0]
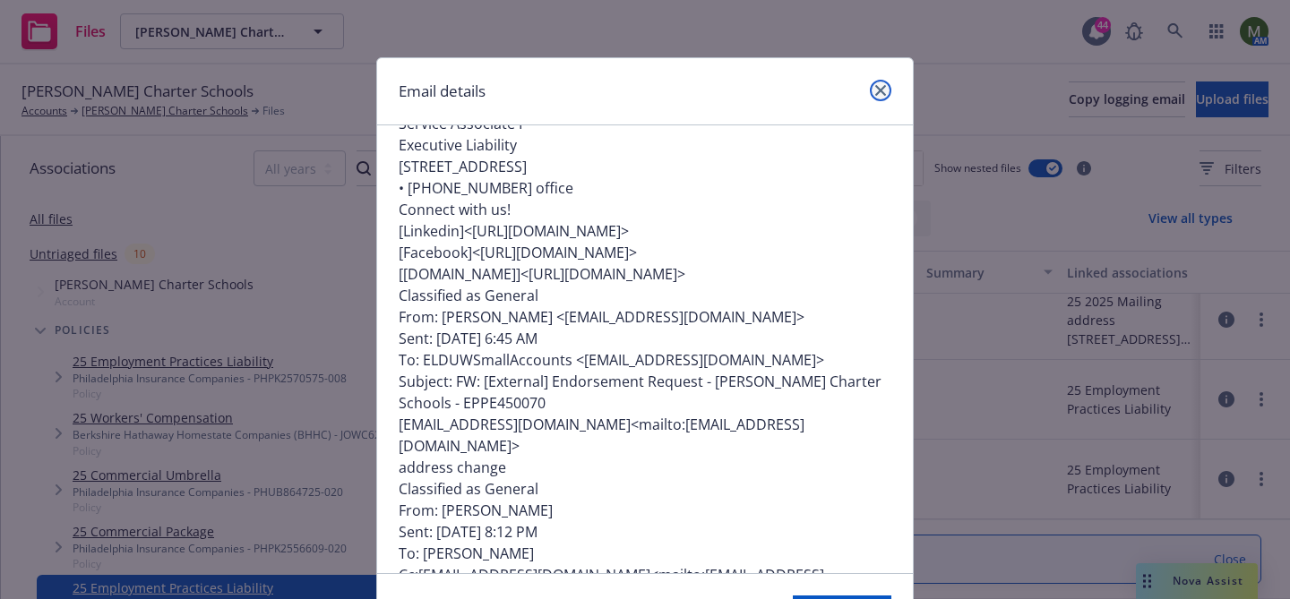
click at [880, 82] on link "close" at bounding box center [880, 90] width 21 height 21
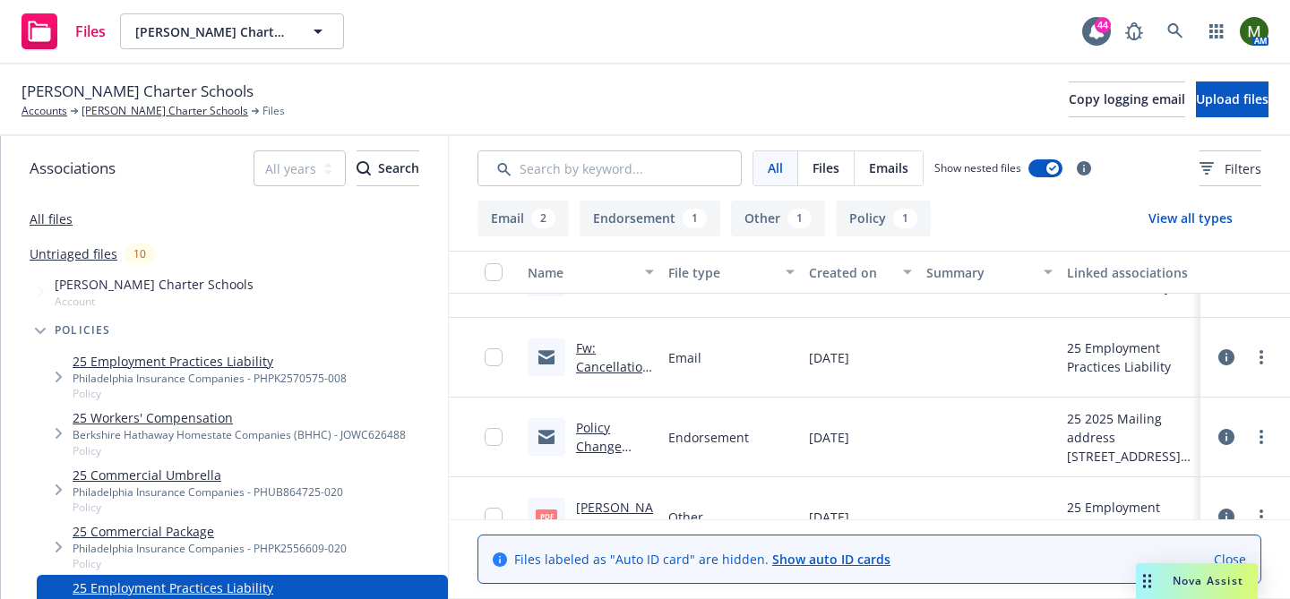
scroll to position [0, 0]
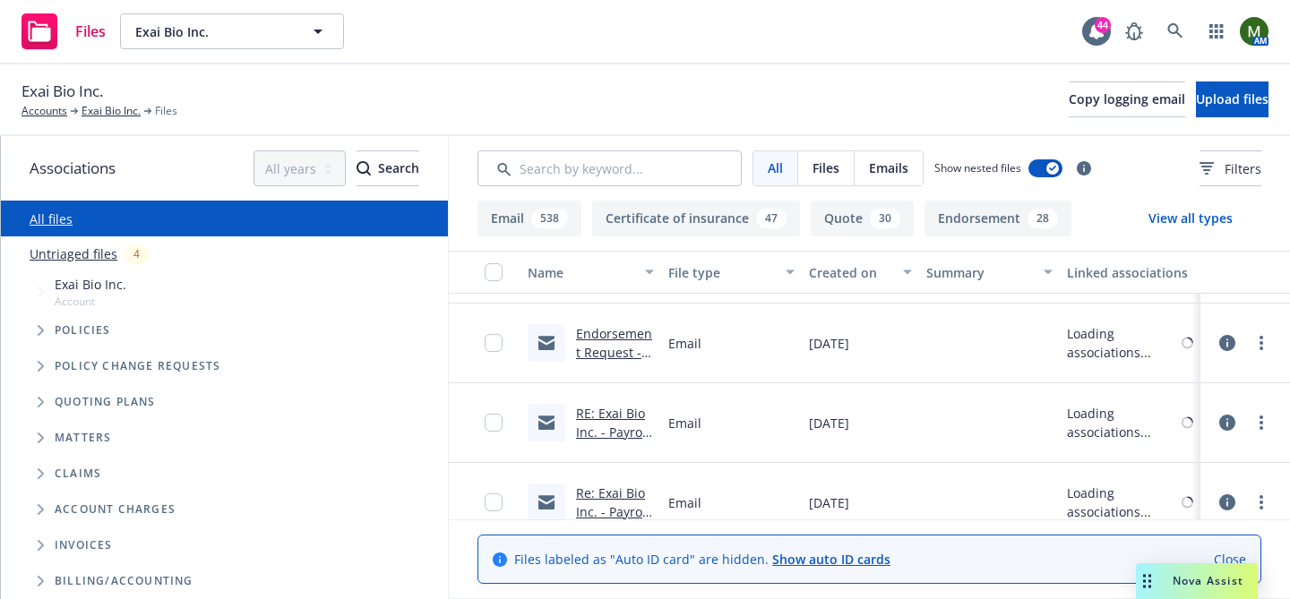
scroll to position [5355, 0]
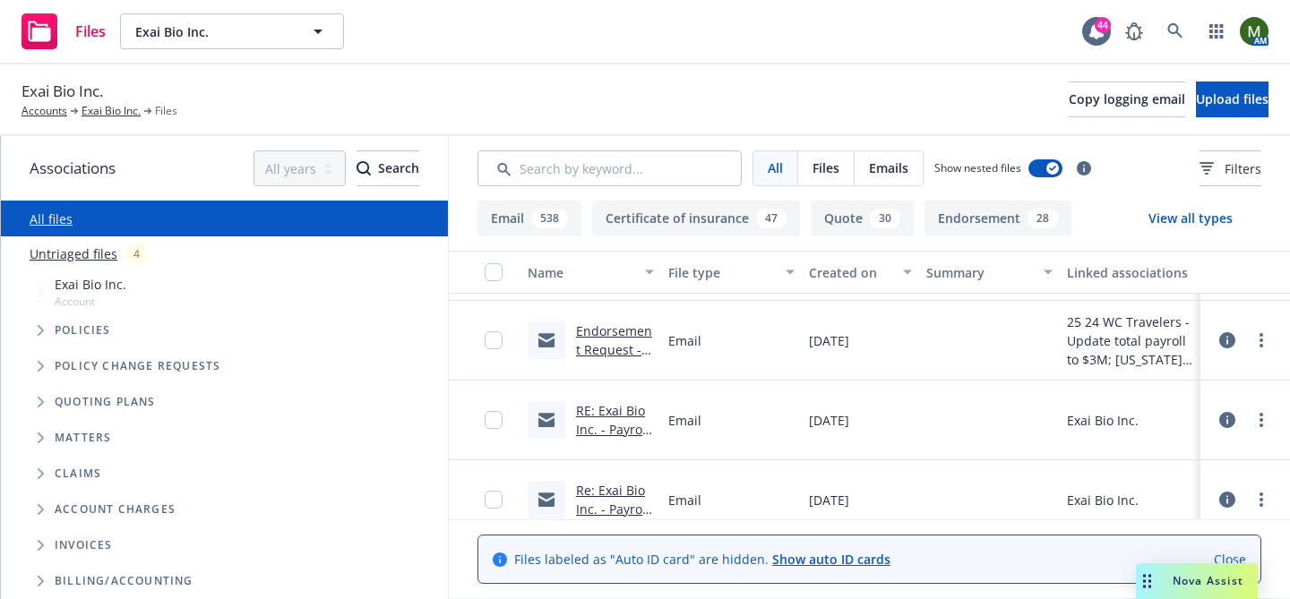
click at [600, 331] on link "Endorsement Request - Exai Bio Inc. - UB-2X530737-24-I6-G" at bounding box center [614, 377] width 76 height 111
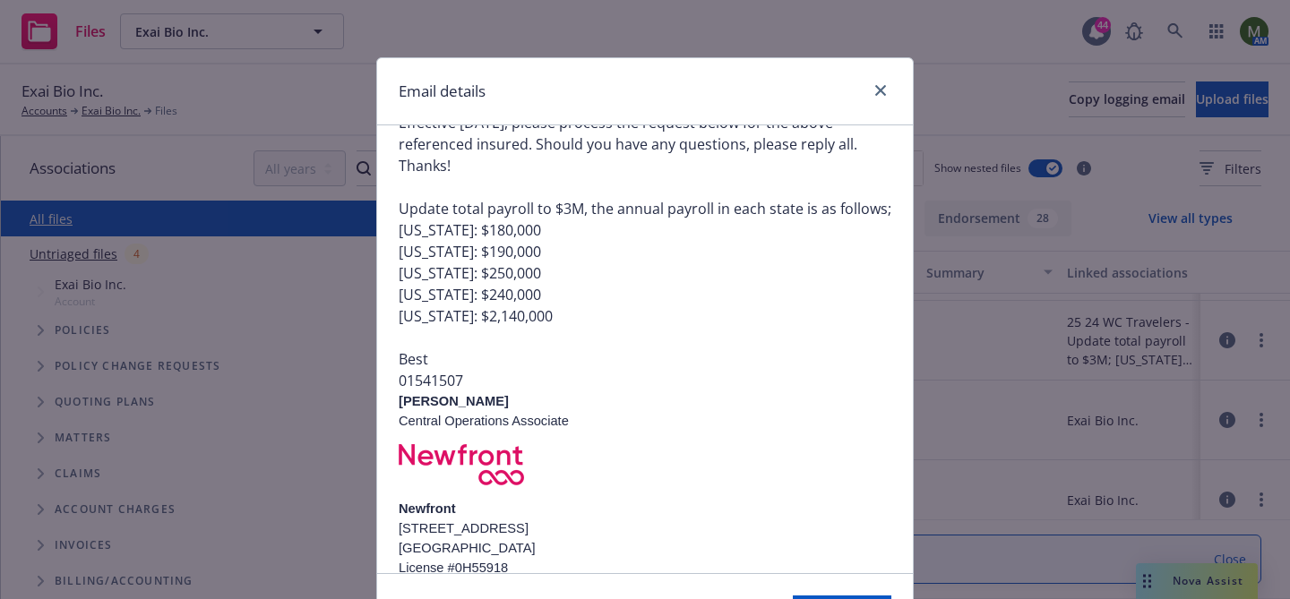
scroll to position [333, 0]
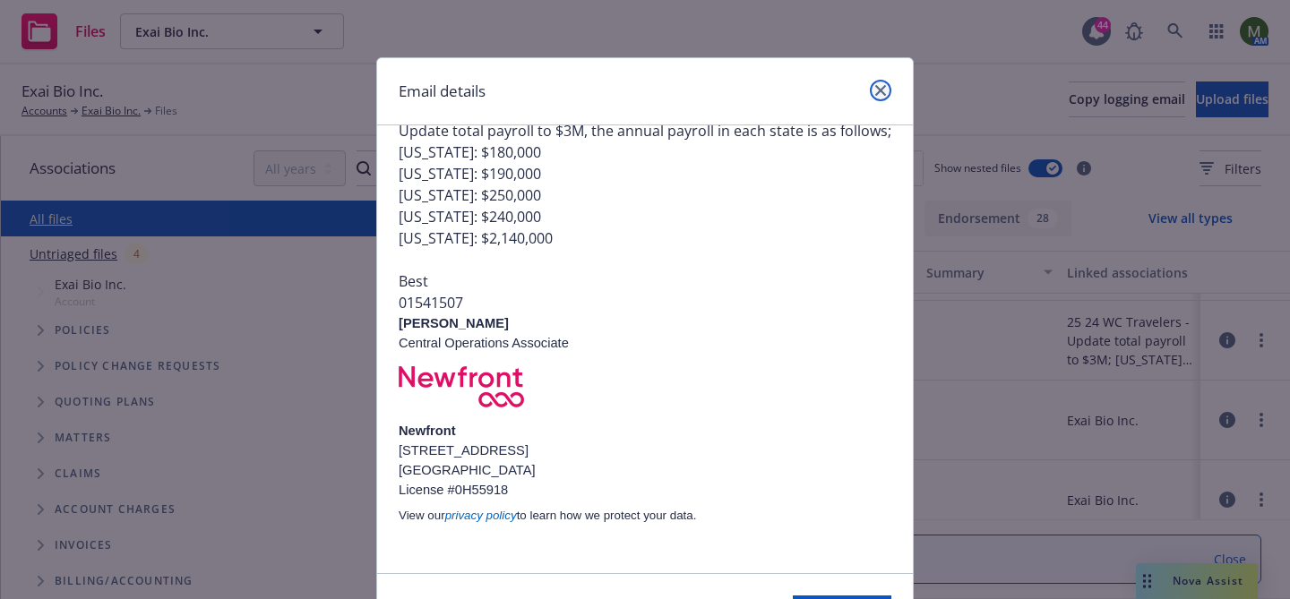
click at [881, 85] on icon "close" at bounding box center [880, 90] width 11 height 11
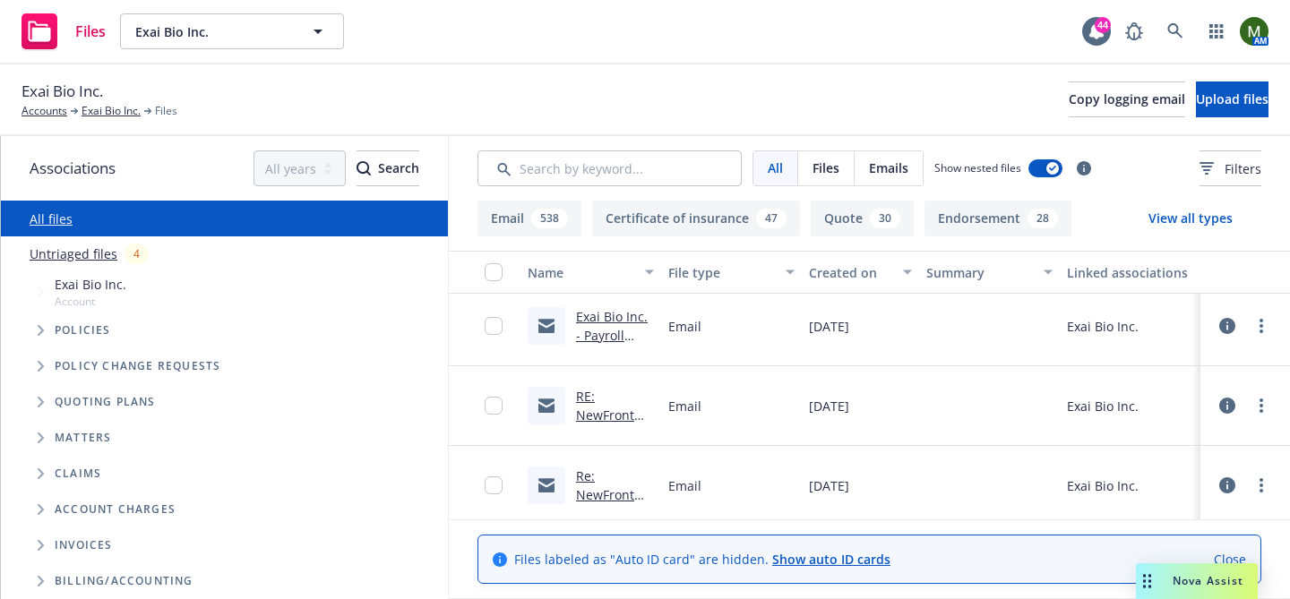
scroll to position [5919, 0]
click at [1173, 16] on link at bounding box center [1175, 31] width 36 height 36
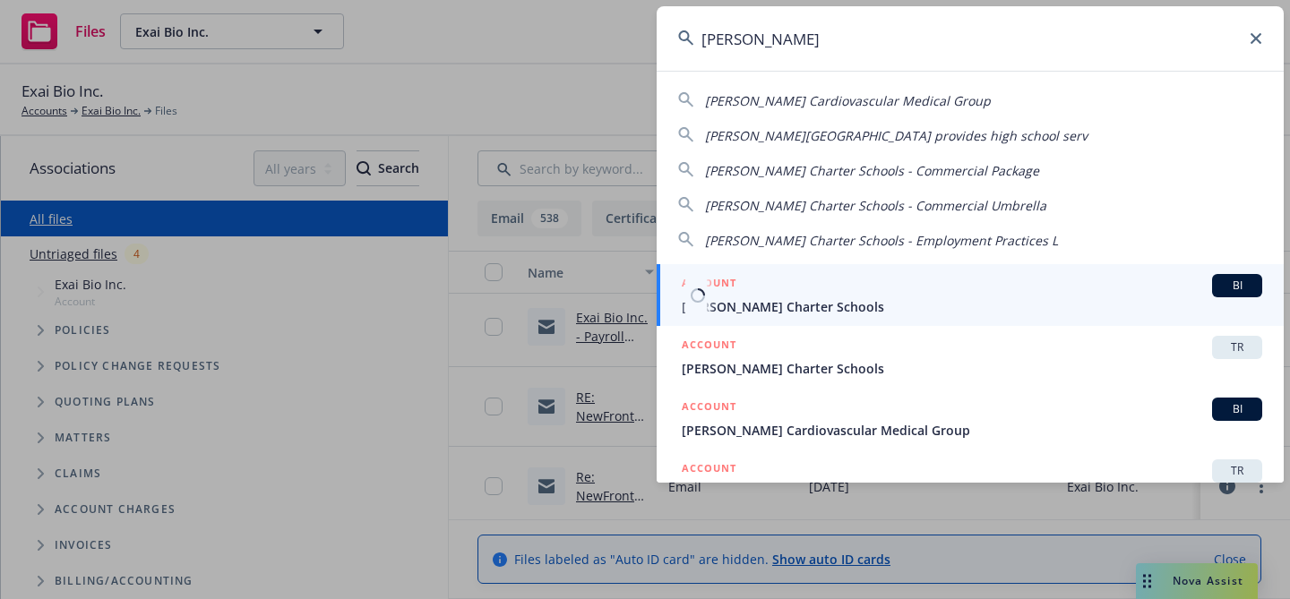
type input "[PERSON_NAME]"
click at [791, 287] on div "ACCOUNT BI" at bounding box center [972, 285] width 580 height 23
